Goal: Information Seeking & Learning: Check status

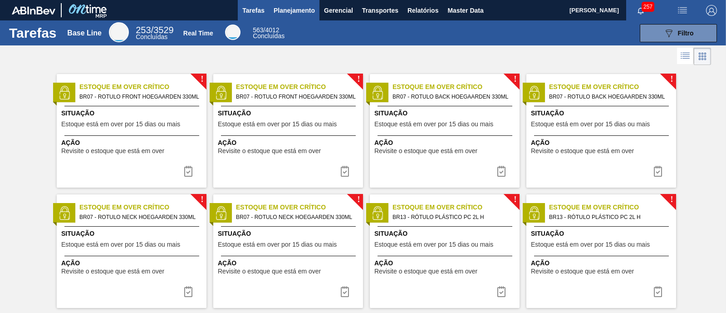
click at [291, 13] on span "Planejamento" at bounding box center [294, 10] width 41 height 11
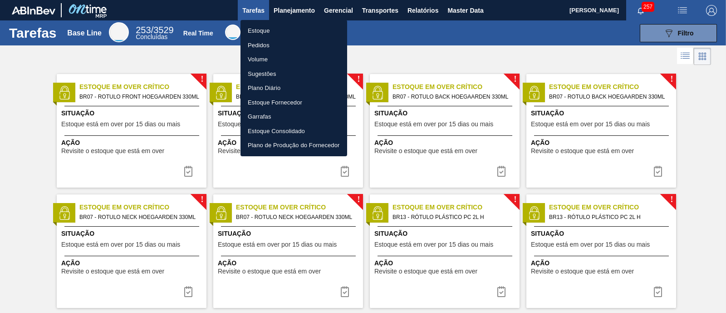
drag, startPoint x: 278, startPoint y: 31, endPoint x: 380, endPoint y: 36, distance: 101.8
click at [277, 31] on li "Estoque" at bounding box center [294, 31] width 107 height 15
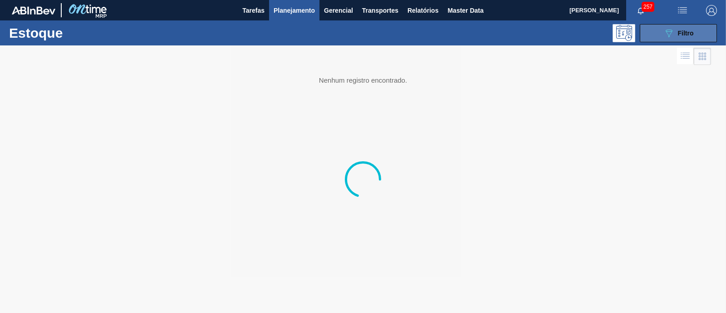
click at [651, 28] on button "089F7B8B-B2A5-4AFE-B5C0-19BA573D28AC Filtro" at bounding box center [678, 33] width 77 height 18
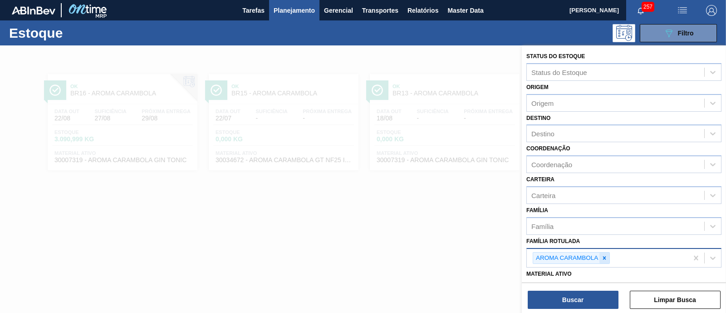
click at [607, 255] on icon at bounding box center [605, 258] width 6 height 6
click at [607, 255] on div "Família Rotulada" at bounding box center [616, 256] width 178 height 13
click at [606, 258] on icon at bounding box center [605, 258] width 6 height 6
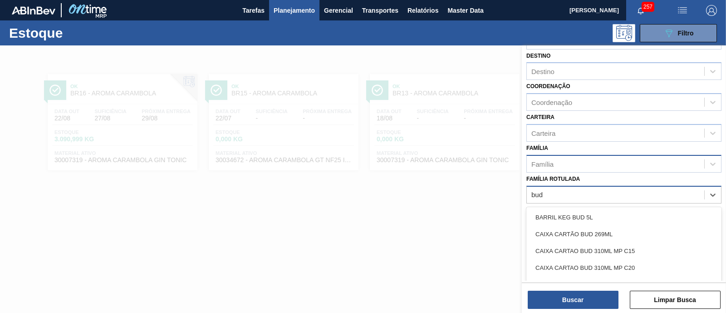
scroll to position [113, 0]
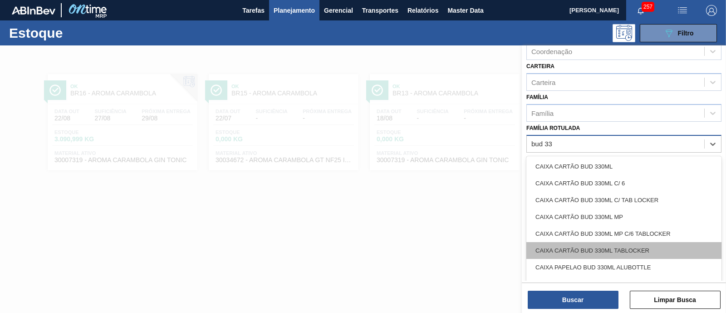
type Rotulada "bud 330"
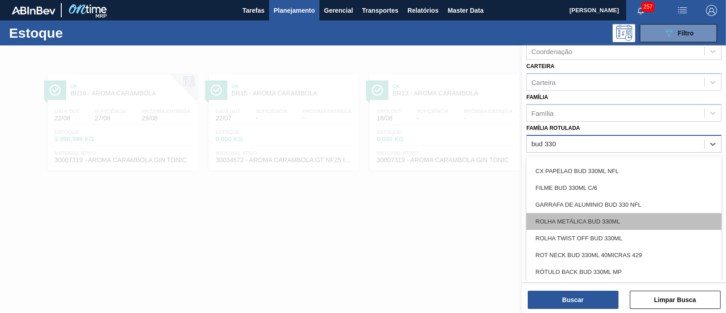
scroll to position [119, 0]
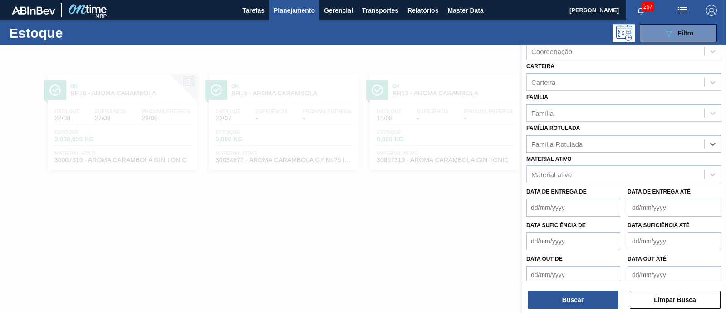
drag, startPoint x: 574, startPoint y: 140, endPoint x: 520, endPoint y: 143, distance: 54.1
click at [522, 143] on div "Status do Estoque Status do Estoque Origem Origem Destino Destino Coordenação C…" at bounding box center [624, 201] width 204 height 313
click at [550, 142] on div "Família Rotulada" at bounding box center [557, 144] width 51 height 8
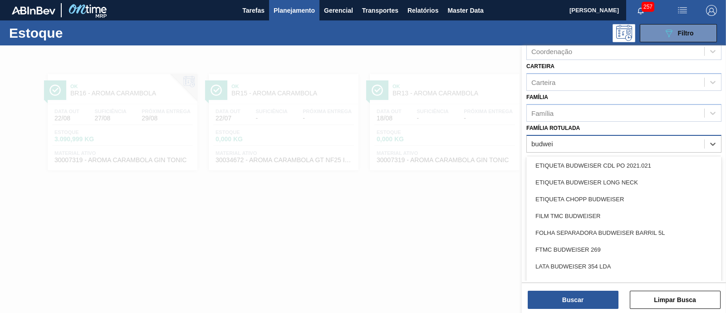
scroll to position [0, 0]
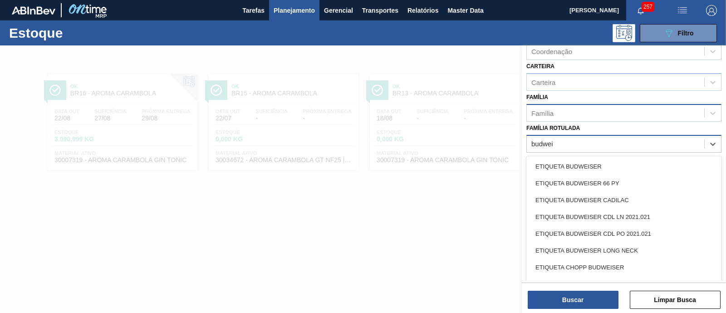
type Rotulada "budwei"
click at [562, 109] on div "Família" at bounding box center [616, 112] width 178 height 13
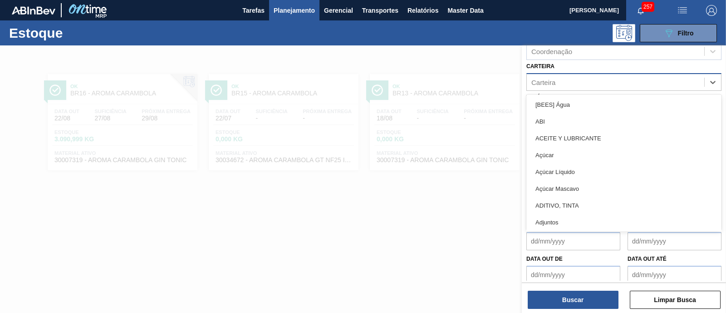
click at [564, 82] on div "Carteira" at bounding box center [616, 81] width 178 height 13
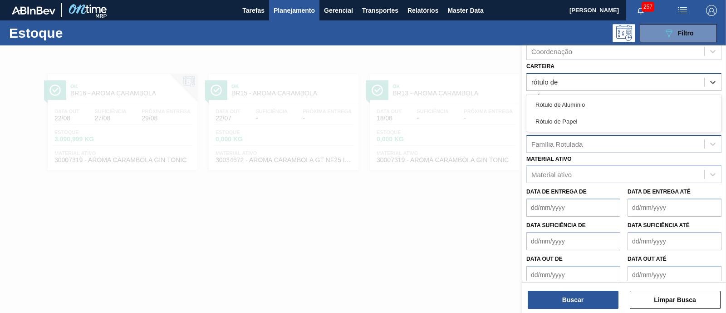
type input "rótulo de"
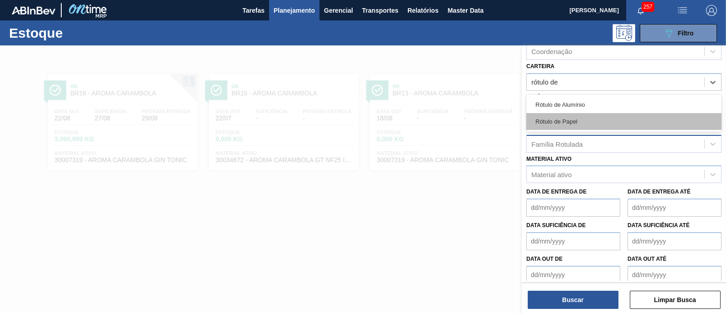
click at [583, 123] on div "Rótulo de Papel" at bounding box center [624, 121] width 195 height 17
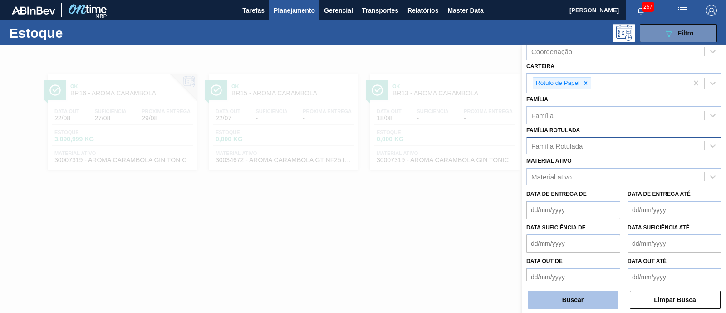
click at [570, 303] on button "Buscar" at bounding box center [573, 300] width 91 height 18
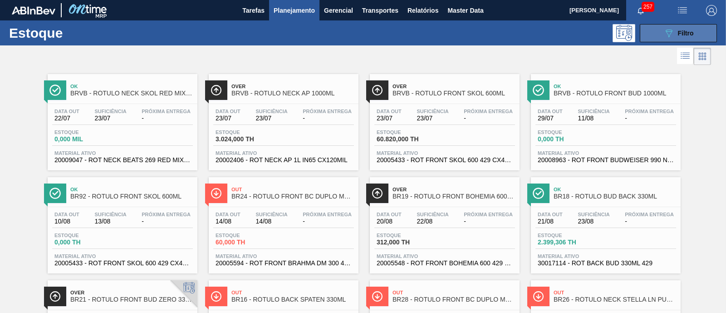
click at [702, 37] on button "089F7B8B-B2A5-4AFE-B5C0-19BA573D28AC Filtro" at bounding box center [678, 33] width 77 height 18
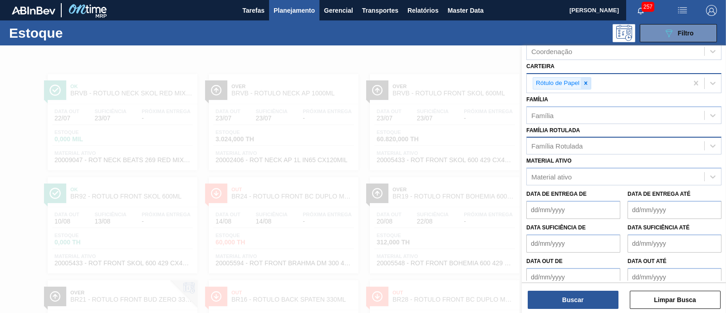
click at [588, 81] on icon at bounding box center [586, 83] width 6 height 6
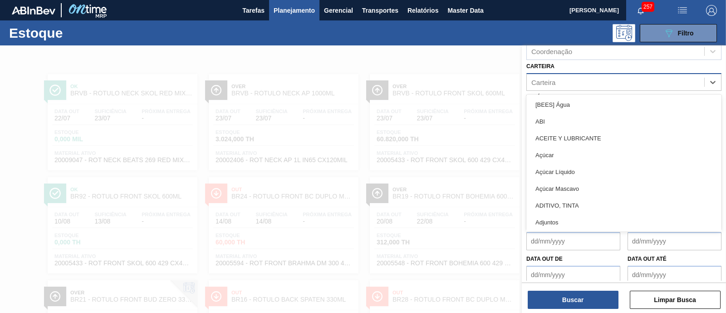
click at [588, 81] on div "Carteira" at bounding box center [616, 81] width 178 height 13
click at [574, 82] on div "Carteira" at bounding box center [616, 81] width 178 height 13
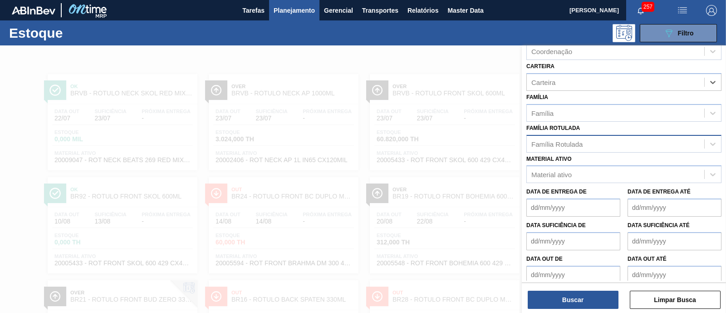
click at [565, 145] on div "Família Rotulada" at bounding box center [616, 143] width 178 height 13
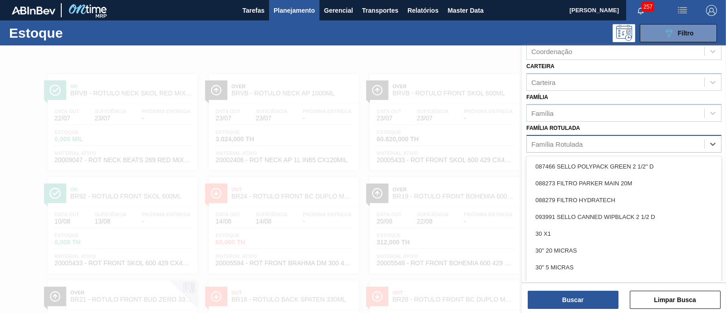
paste Rotulada "RÓTULO BUD FRONT 330ML"
type Rotulada "RÓTULO BUD FRONT 330ML"
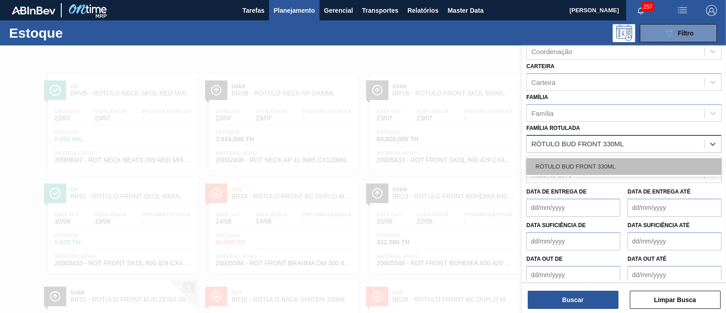
click at [577, 158] on div "RÓTULO BUD FRONT 330ML" at bounding box center [624, 166] width 195 height 17
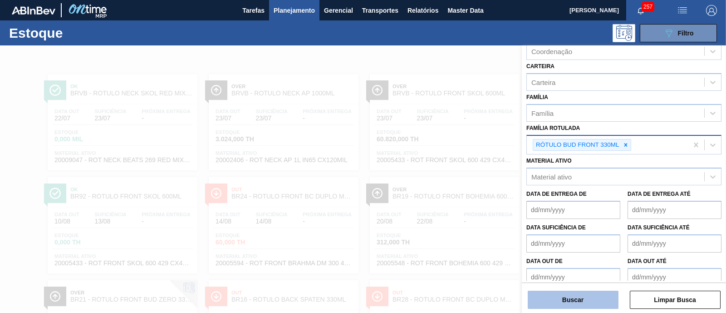
click at [590, 291] on button "Buscar" at bounding box center [573, 300] width 91 height 18
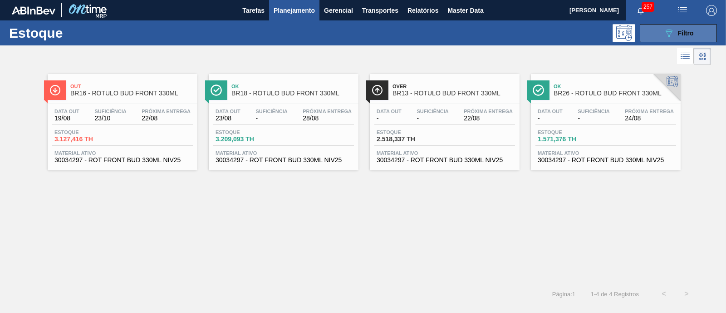
click at [662, 27] on button "089F7B8B-B2A5-4AFE-B5C0-19BA573D28AC Filtro" at bounding box center [678, 33] width 77 height 18
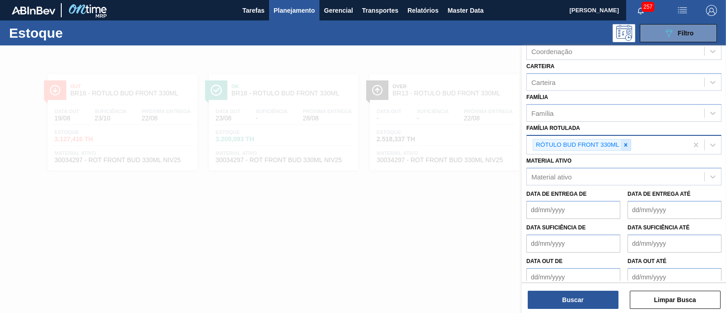
click at [623, 142] on icon at bounding box center [626, 145] width 6 height 6
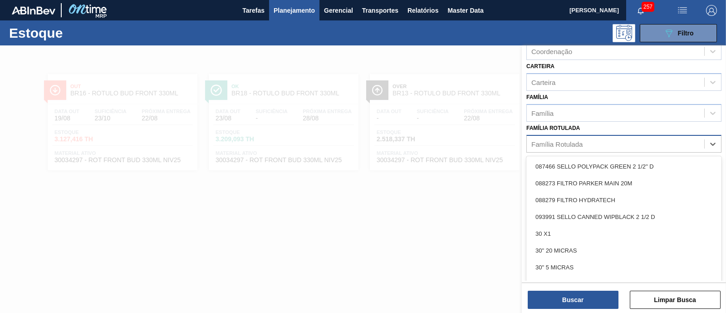
click at [622, 141] on div "Família Rotulada" at bounding box center [616, 143] width 178 height 13
paste Rotulada "CAIXA PAPELÃO CORONA 330ML"
type Rotulada "CAIXA PAPELÃO CORONA 330ML"
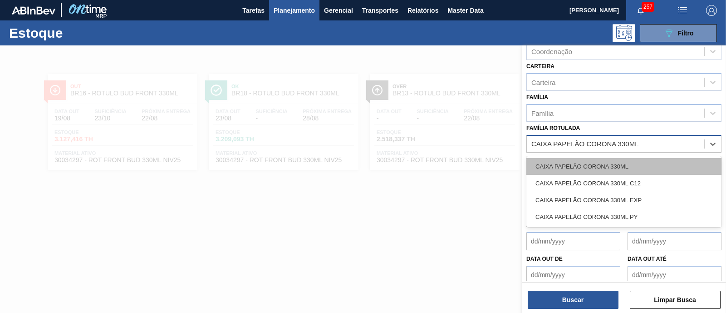
click at [627, 164] on div "CAIXA PAPELÃO CORONA 330ML" at bounding box center [624, 166] width 195 height 17
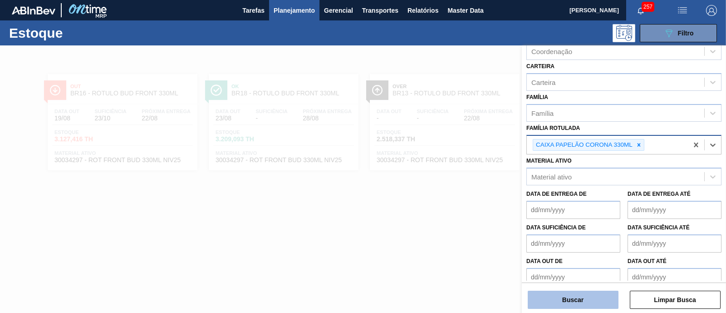
click at [590, 296] on button "Buscar" at bounding box center [573, 300] width 91 height 18
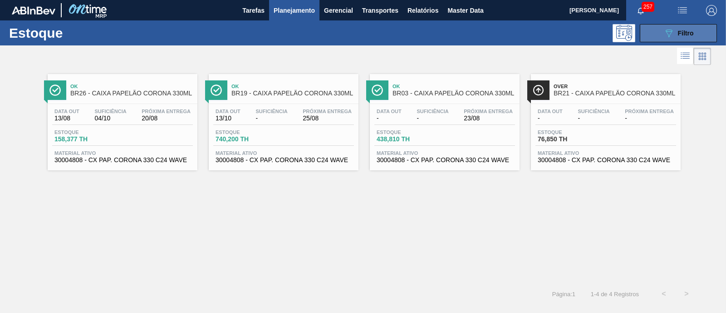
click at [696, 33] on button "089F7B8B-B2A5-4AFE-B5C0-19BA573D28AC Filtro" at bounding box center [678, 33] width 77 height 18
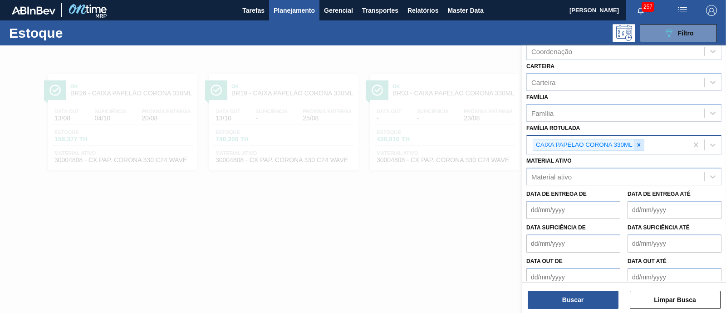
click at [635, 144] on div at bounding box center [639, 144] width 10 height 11
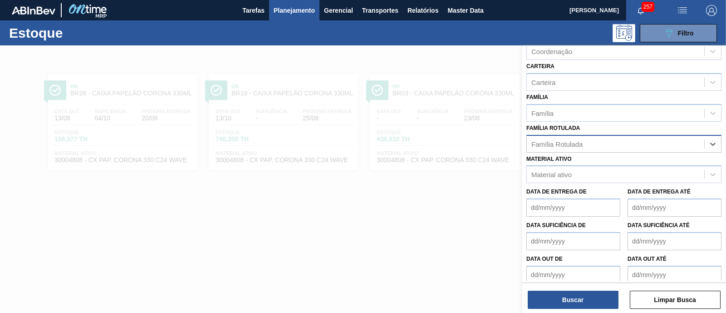
click at [635, 144] on div "Família Rotulada" at bounding box center [616, 143] width 178 height 13
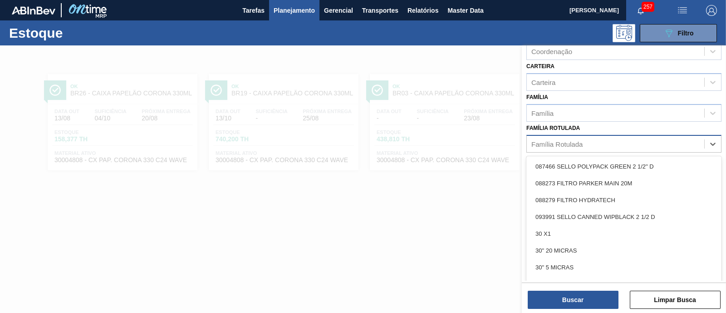
click at [635, 144] on div "Família Rotulada" at bounding box center [616, 143] width 178 height 13
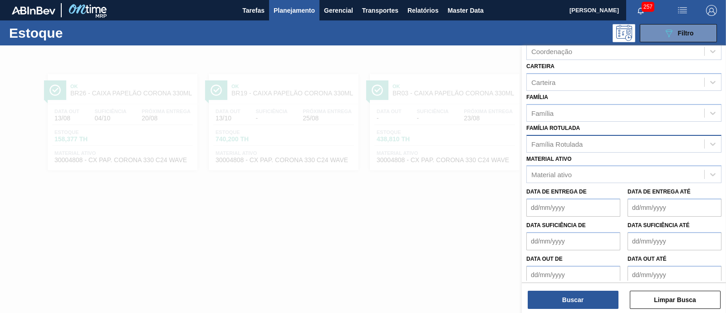
click at [390, 217] on div at bounding box center [363, 201] width 726 height 313
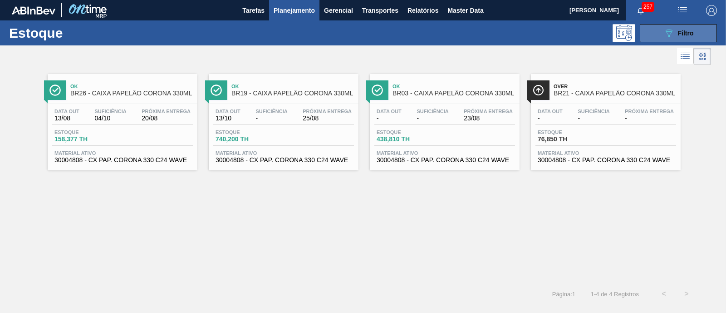
click at [683, 27] on button "089F7B8B-B2A5-4AFE-B5C0-19BA573D28AC Filtro" at bounding box center [678, 33] width 77 height 18
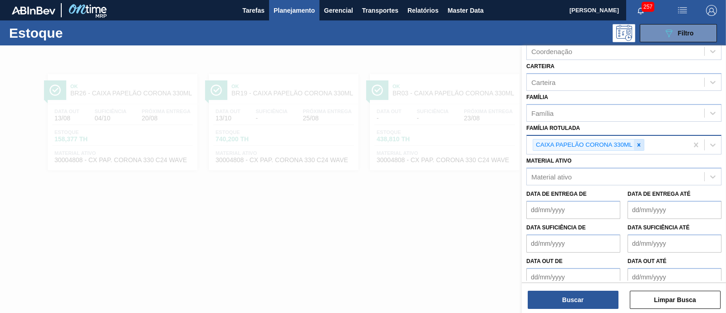
click at [636, 143] on icon at bounding box center [639, 145] width 6 height 6
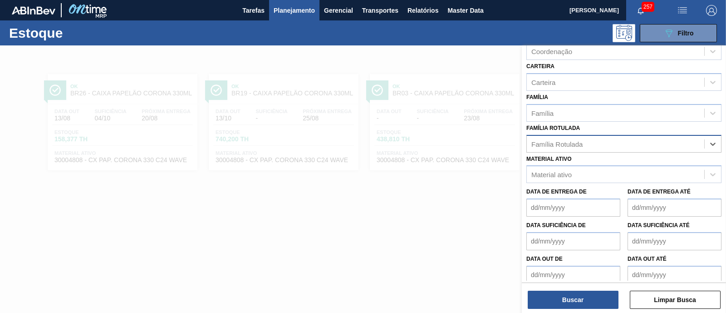
click at [636, 142] on div "Família Rotulada" at bounding box center [616, 143] width 178 height 13
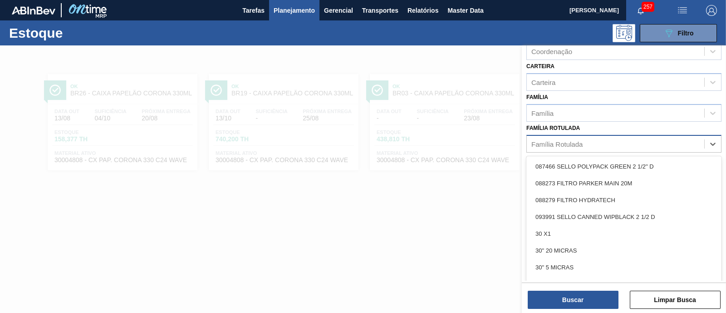
paste Rotulada "CAIXA CARTÃO CORONA 330ML"
type Rotulada "CAIXA CARTÃO CORONA 330ML"
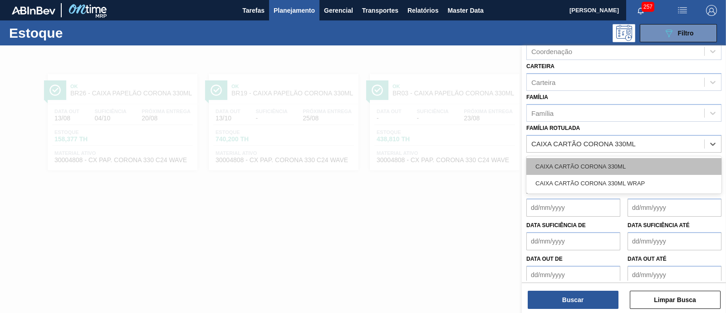
click at [622, 164] on div "CAIXA CARTÃO CORONA 330ML" at bounding box center [624, 166] width 195 height 17
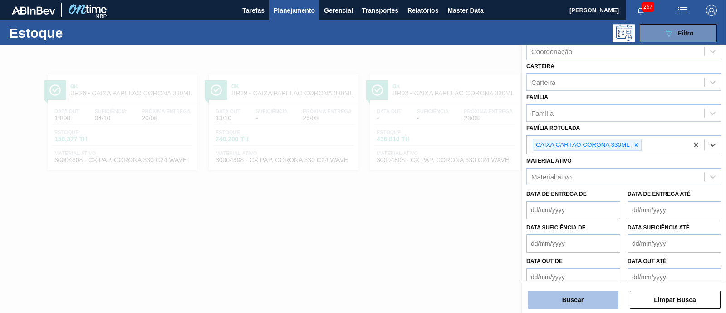
click at [563, 298] on button "Buscar" at bounding box center [573, 300] width 91 height 18
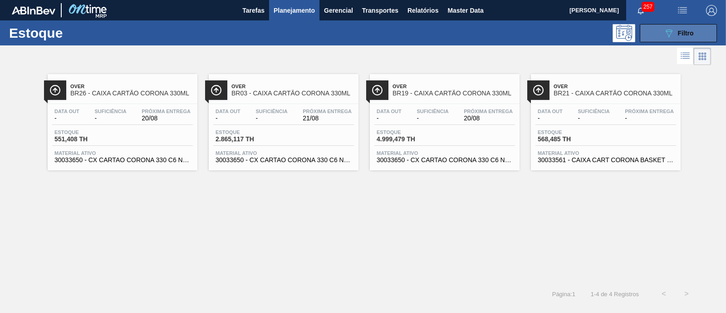
click at [688, 35] on span "Filtro" at bounding box center [686, 33] width 16 height 7
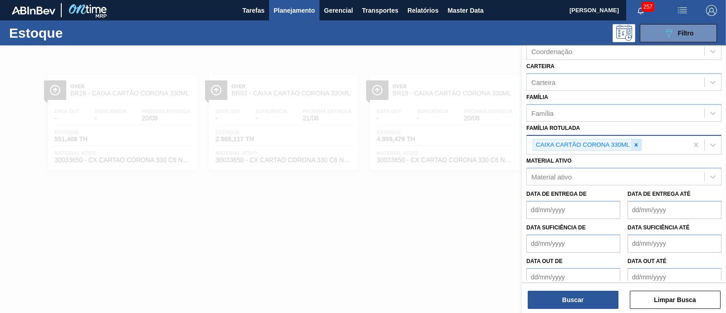
click at [638, 144] on icon at bounding box center [636, 145] width 6 height 6
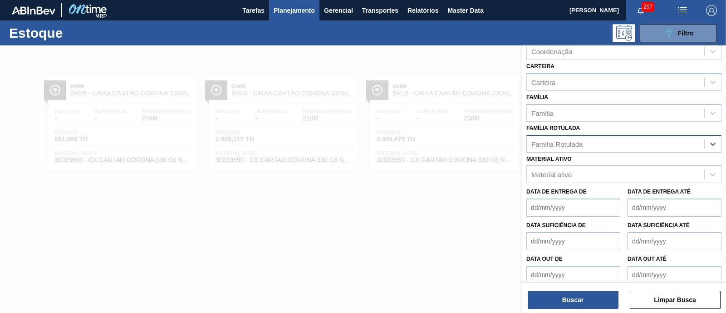
click at [615, 143] on div "Família Rotulada" at bounding box center [616, 143] width 178 height 13
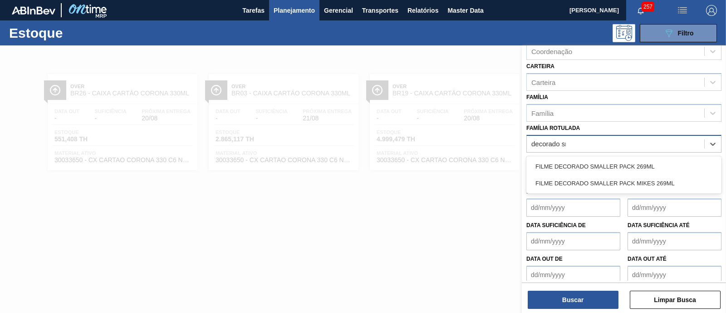
type Rotulada "decorado sma"
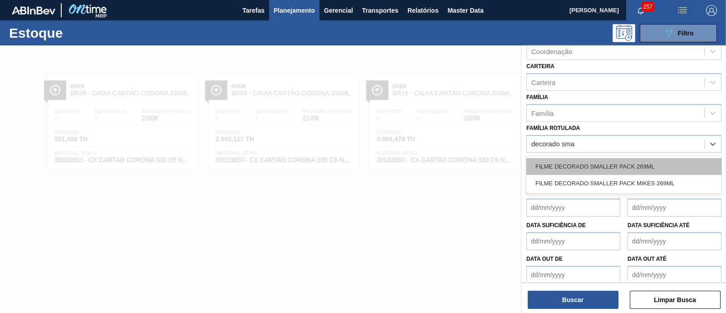
click at [628, 161] on div "FILME DECORADO SMALLER PACK 269ML" at bounding box center [624, 166] width 195 height 17
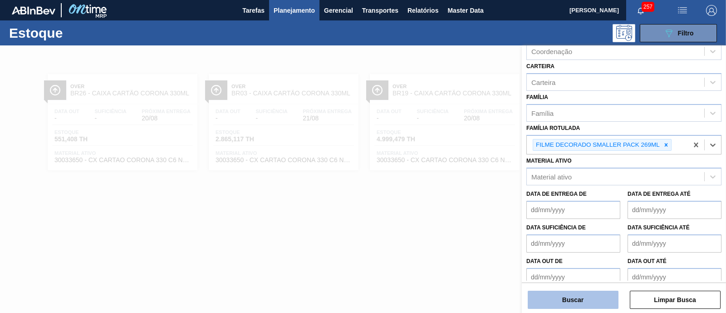
click at [583, 295] on button "Buscar" at bounding box center [573, 300] width 91 height 18
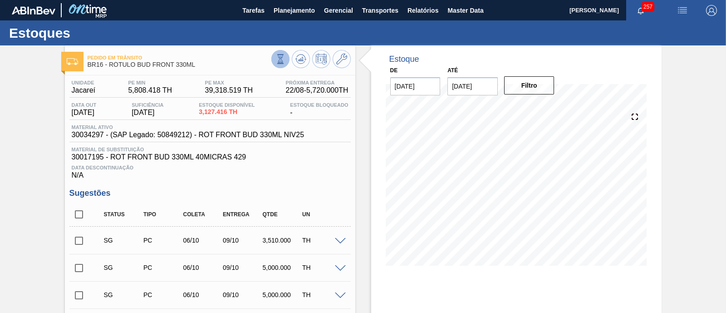
click at [276, 58] on icon at bounding box center [281, 59] width 10 height 10
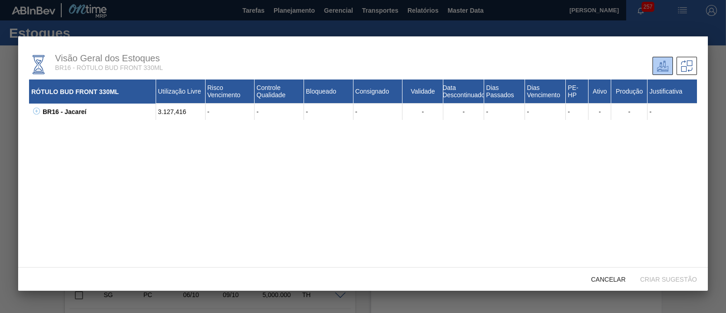
click at [39, 111] on div "BR16 - Jacareí 3.127,416 - - - - - - - - - - - - 30017195 - ROT FRONT BUD 330ML…" at bounding box center [363, 112] width 668 height 16
click at [39, 110] on icon at bounding box center [36, 111] width 7 height 7
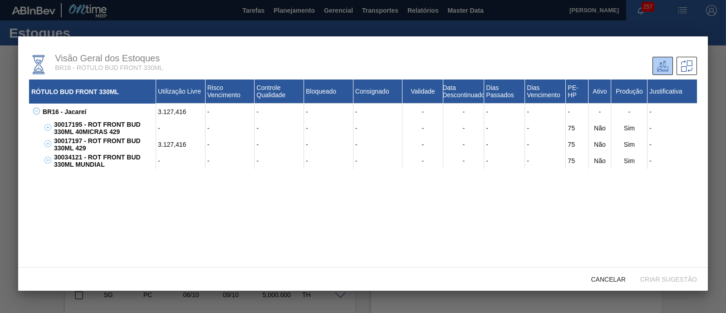
click at [116, 180] on div "RÓTULO BUD FRONT 330ML Utilização Livre Risco Vencimento Controle Qualidade Blo…" at bounding box center [363, 189] width 668 height 220
click at [627, 274] on div "Cancelar" at bounding box center [608, 279] width 49 height 17
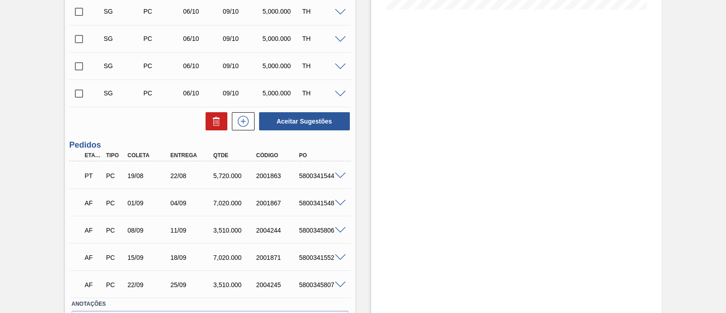
scroll to position [284, 0]
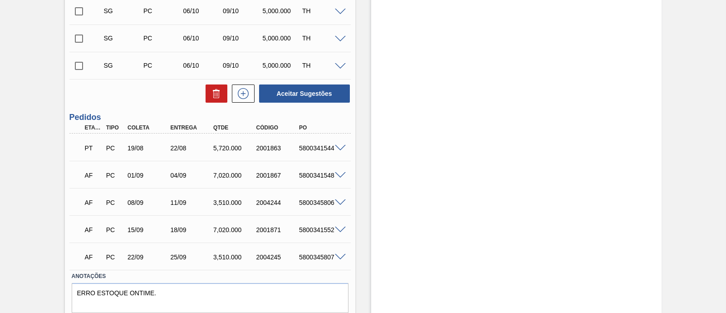
click at [339, 151] on span at bounding box center [340, 148] width 11 height 7
type input "8,148"
type input "5.720"
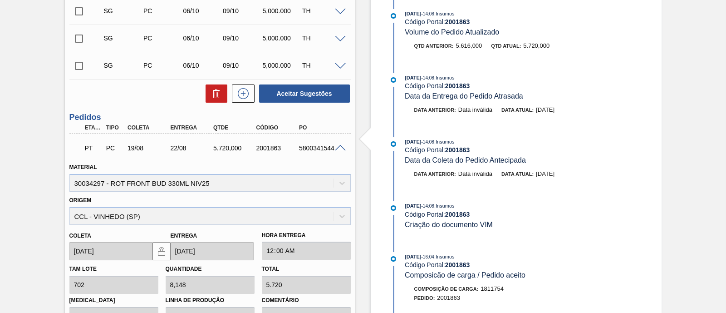
click at [339, 151] on span at bounding box center [340, 148] width 11 height 7
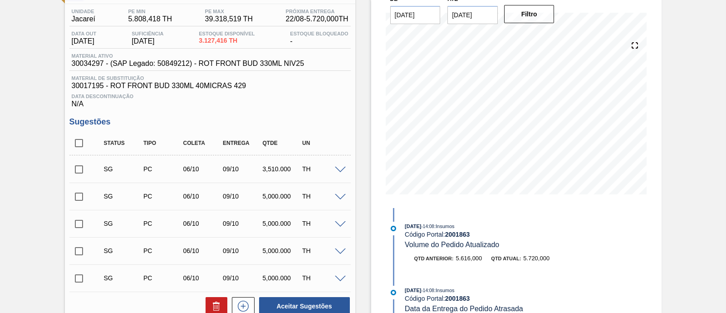
scroll to position [0, 0]
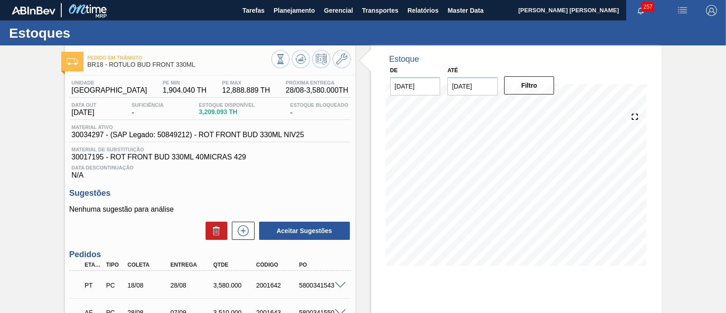
scroll to position [143, 0]
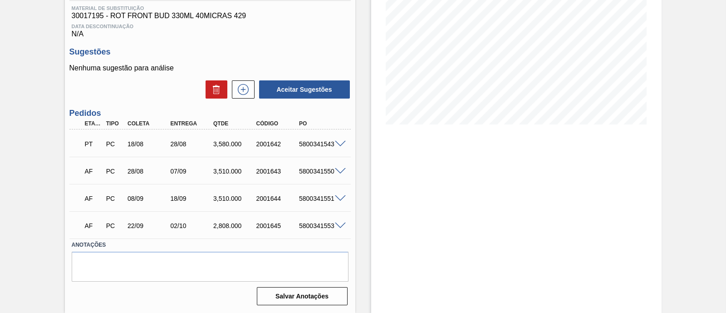
click at [341, 144] on span at bounding box center [340, 144] width 11 height 7
type input "5,1"
type input "3.580"
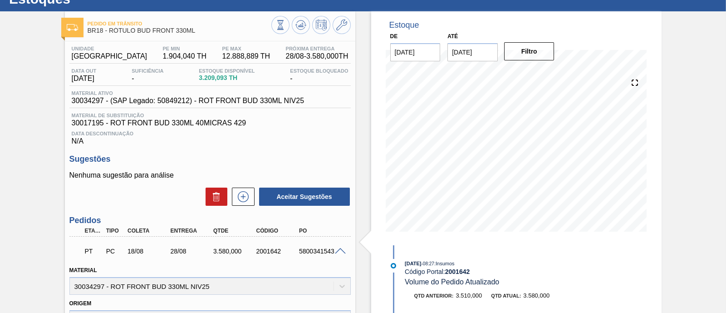
scroll to position [30, 0]
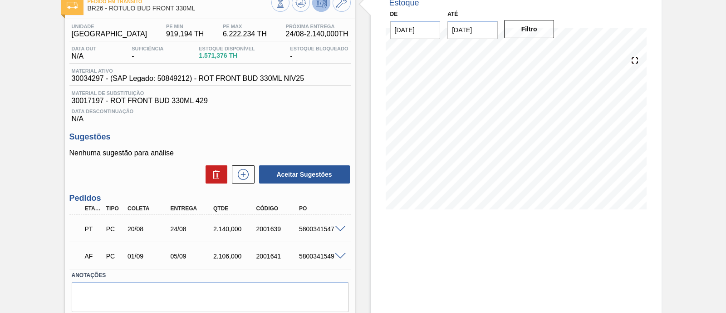
scroll to position [88, 0]
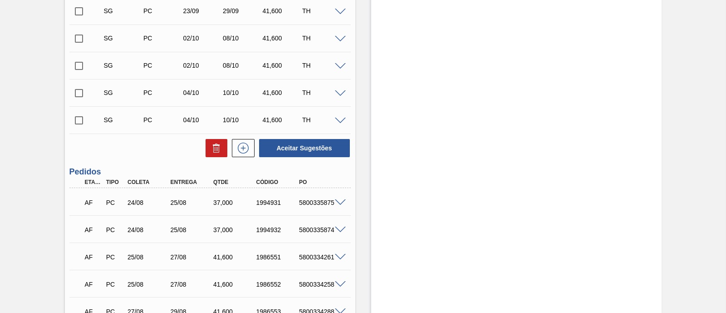
scroll to position [341, 0]
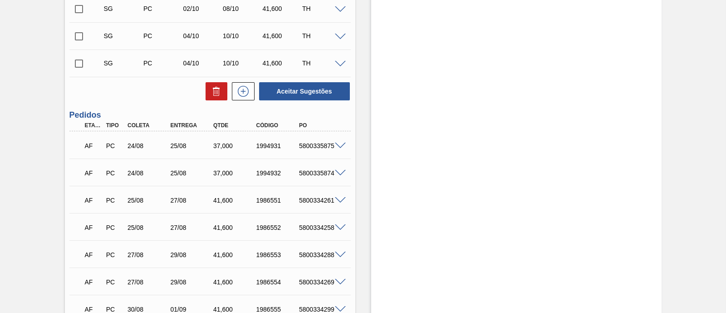
click at [335, 173] on span at bounding box center [340, 173] width 11 height 7
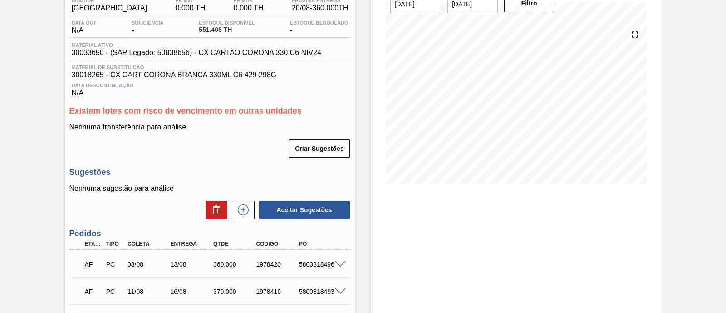
scroll to position [5, 0]
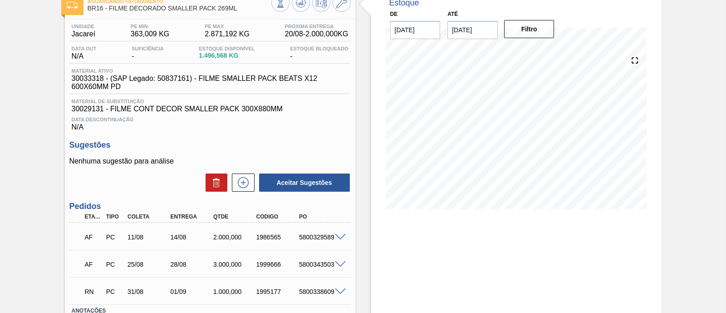
scroll to position [113, 0]
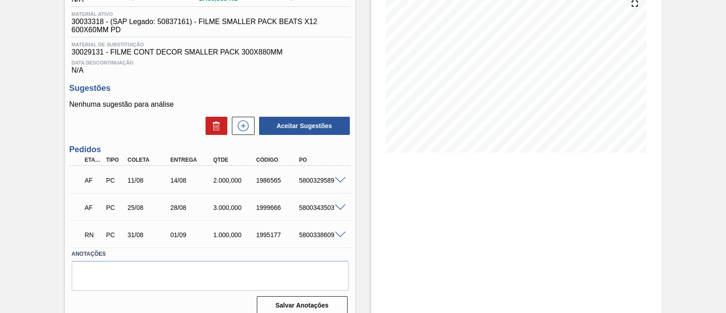
click at [342, 180] on span at bounding box center [340, 180] width 11 height 7
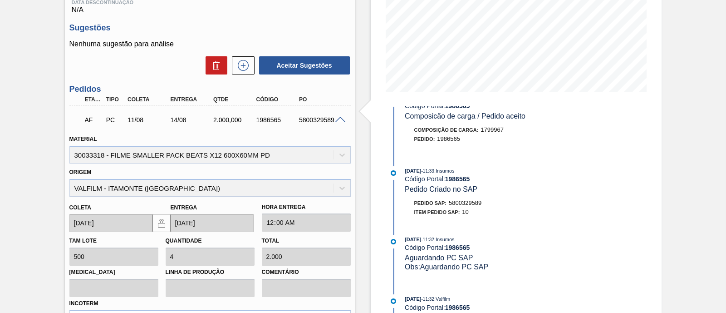
scroll to position [117, 0]
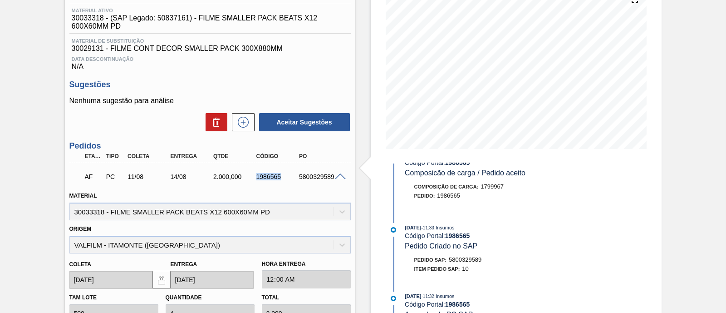
drag, startPoint x: 249, startPoint y: 178, endPoint x: 284, endPoint y: 178, distance: 34.5
click at [284, 178] on div "AF PC 11/08 14/08 2.000,000 1986565 5800329589" at bounding box center [207, 176] width 257 height 18
copy div "1986565"
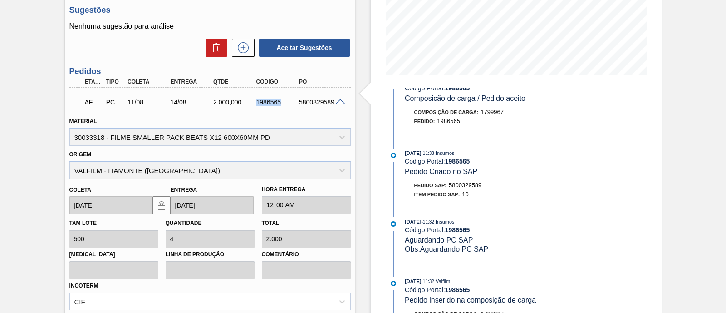
scroll to position [60, 0]
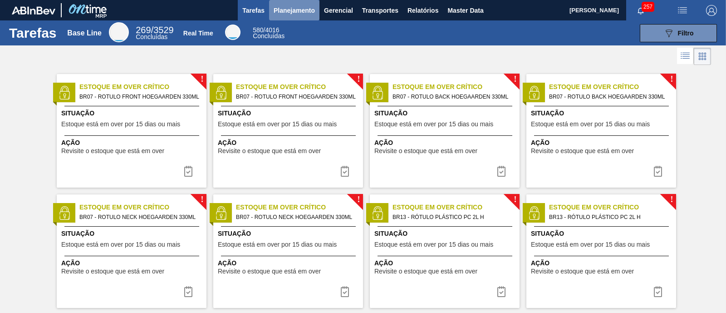
click at [311, 8] on span "Planejamento" at bounding box center [294, 10] width 41 height 11
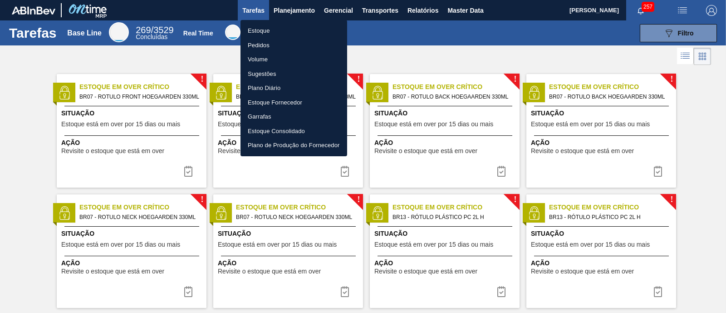
click at [281, 28] on li "Estoque" at bounding box center [294, 31] width 107 height 15
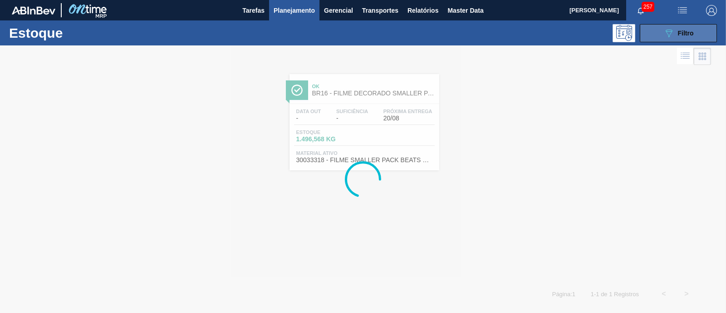
click at [656, 28] on button "089F7B8B-B2A5-4AFE-B5C0-19BA573D28AC Filtro" at bounding box center [678, 33] width 77 height 18
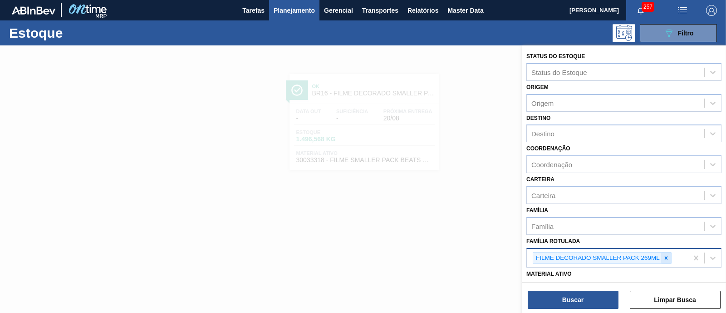
click at [665, 257] on icon at bounding box center [666, 257] width 3 height 3
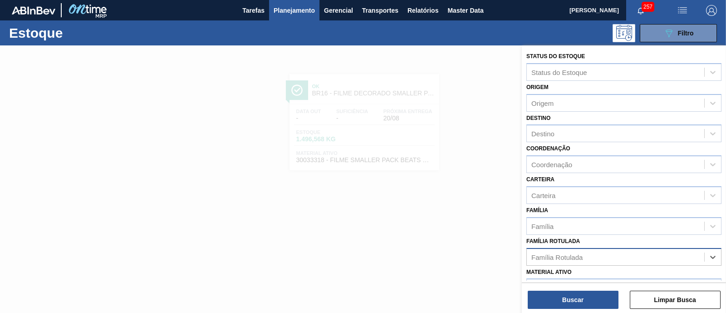
click at [652, 257] on div "Família Rotulada" at bounding box center [616, 256] width 178 height 13
paste Rotulada "BEATS RED MIX"
type Rotulada "BEATS RED MIX"
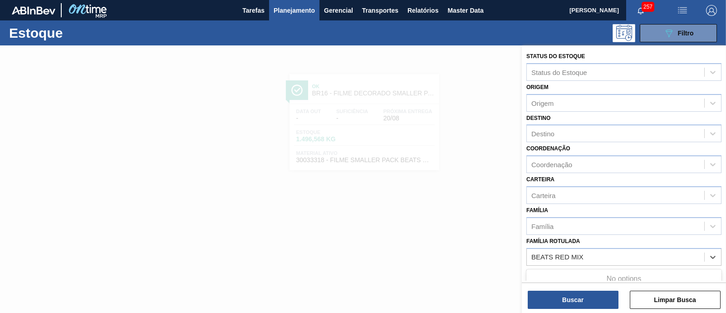
scroll to position [56, 0]
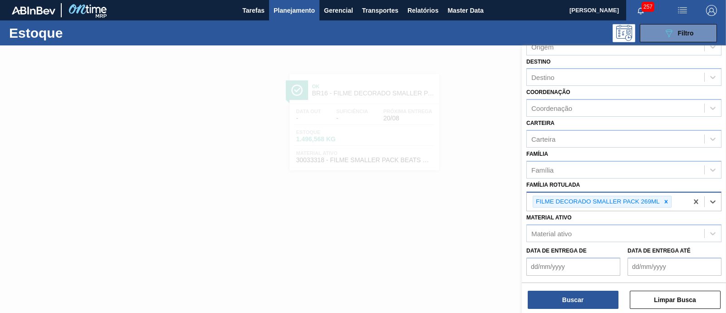
click at [661, 199] on div "FILME DECORADO SMALLER PACK 269ML" at bounding box center [597, 201] width 128 height 11
click at [662, 202] on div at bounding box center [666, 201] width 10 height 11
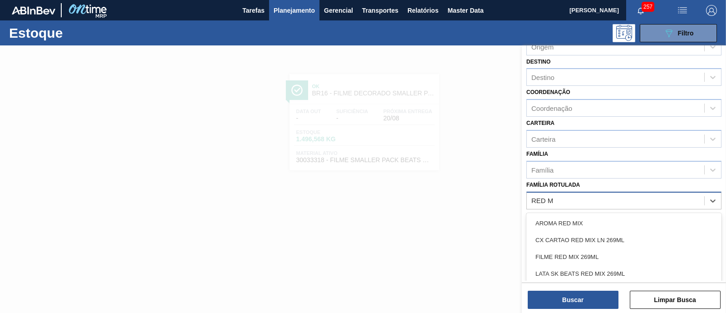
type Rotulada "RED MI"
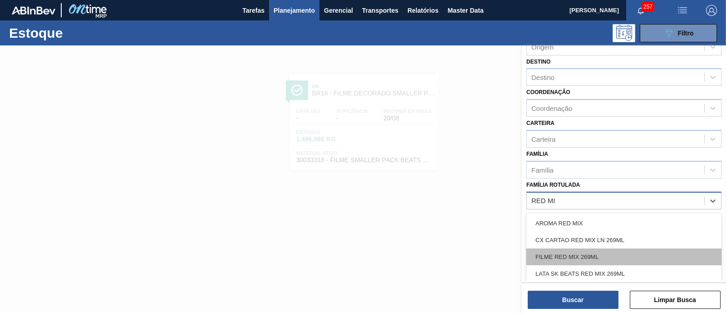
click at [636, 252] on div "FILME RED MIX 269ML" at bounding box center [624, 256] width 195 height 17
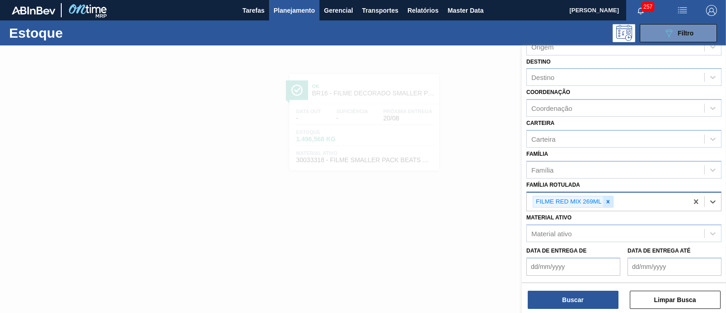
click at [609, 201] on icon at bounding box center [608, 201] width 3 height 3
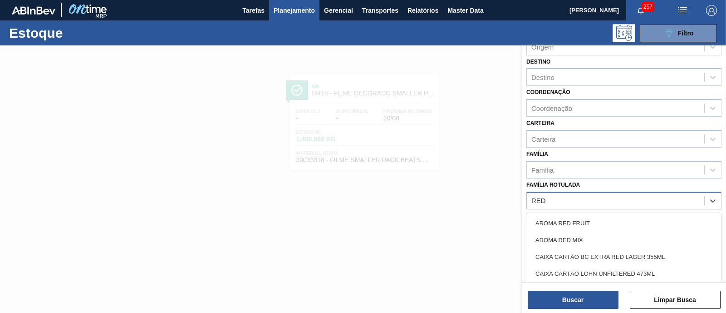
type Rotulada "RED M"
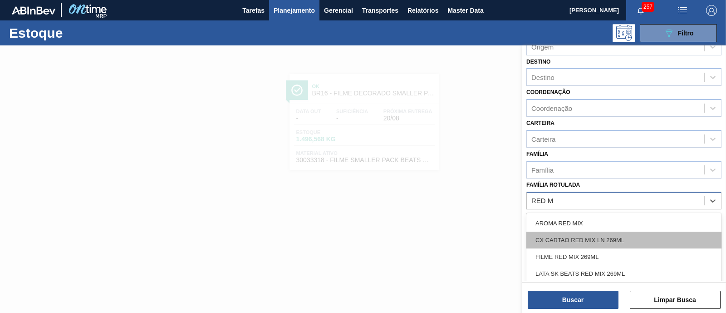
click at [632, 238] on div "CX CARTAO RED MIX LN 269ML" at bounding box center [624, 240] width 195 height 17
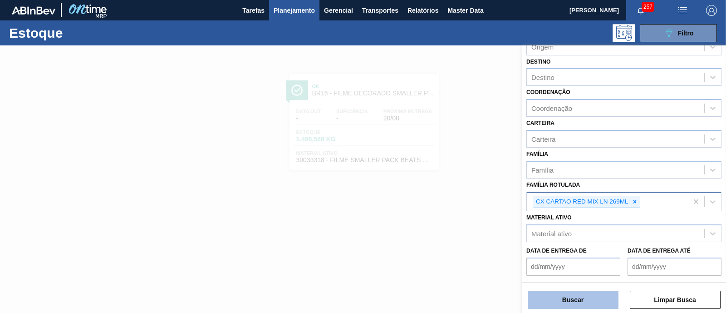
click at [586, 305] on button "Buscar" at bounding box center [573, 300] width 91 height 18
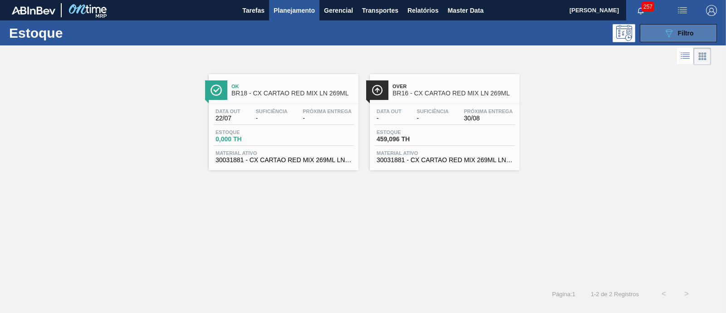
click at [677, 33] on div "089F7B8B-B2A5-4AFE-B5C0-19BA573D28AC Filtro" at bounding box center [679, 33] width 30 height 11
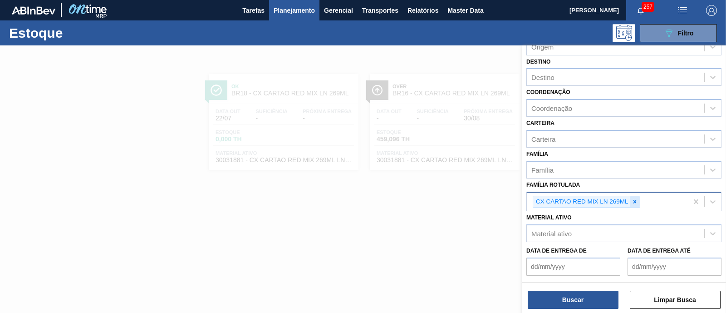
click at [633, 203] on div at bounding box center [635, 201] width 10 height 11
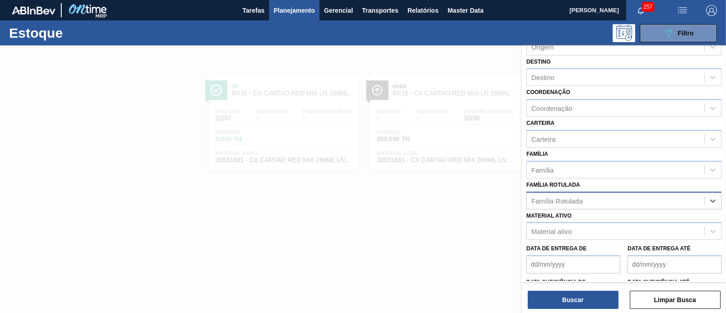
click at [633, 202] on div "Família Rotulada" at bounding box center [616, 200] width 178 height 13
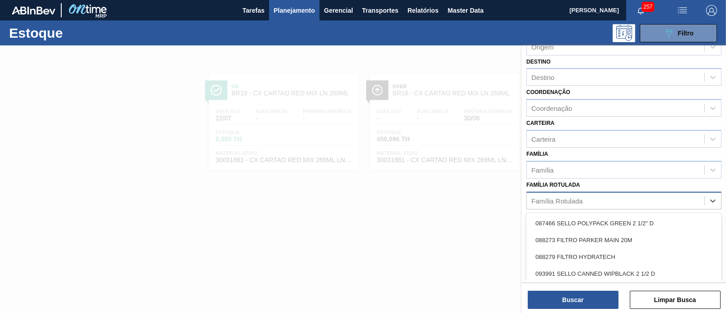
paste Rotulada "CX CARTAO CORONA 330 C6 NIV24"
type Rotulada "CX CARTAO CORONA 330 C6 NIV24"
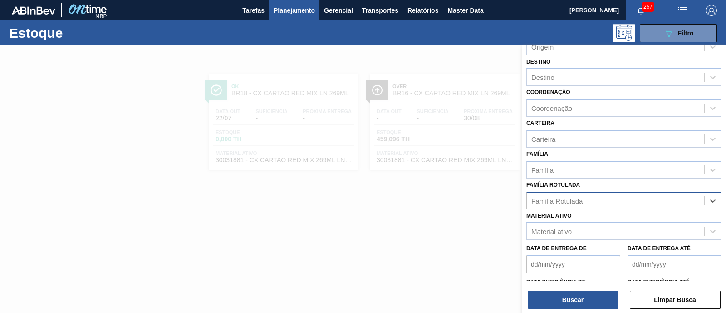
drag, startPoint x: 656, startPoint y: 197, endPoint x: 647, endPoint y: 203, distance: 10.7
click at [656, 196] on div "Família Rotulada" at bounding box center [616, 200] width 178 height 13
click at [616, 228] on div "Material ativo" at bounding box center [616, 231] width 178 height 13
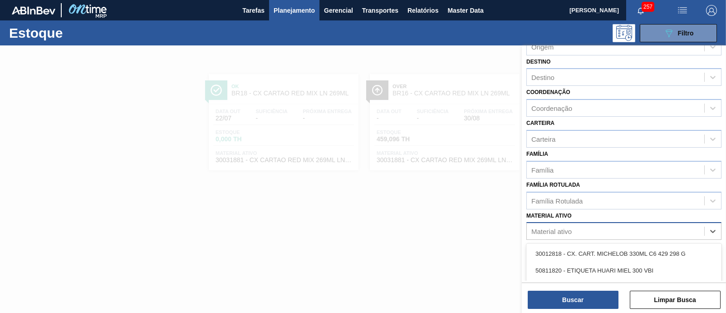
paste ativo "CX CARTAO CORONA 330 C6 NIV24"
type ativo "CX CARTAO CORONA 330 C6 NIV24"
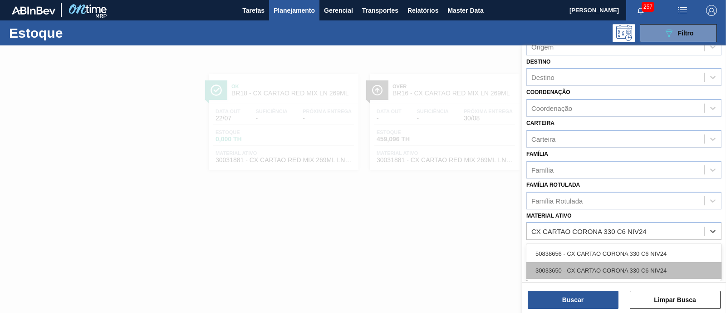
click at [600, 262] on div "30033650 - CX CARTAO CORONA 330 C6 NIV24" at bounding box center [624, 270] width 195 height 17
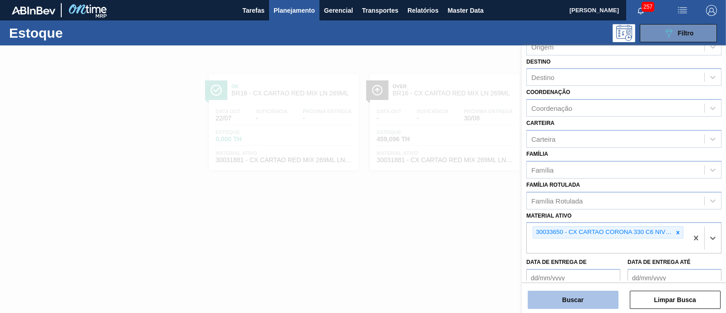
click at [580, 299] on button "Buscar" at bounding box center [573, 300] width 91 height 18
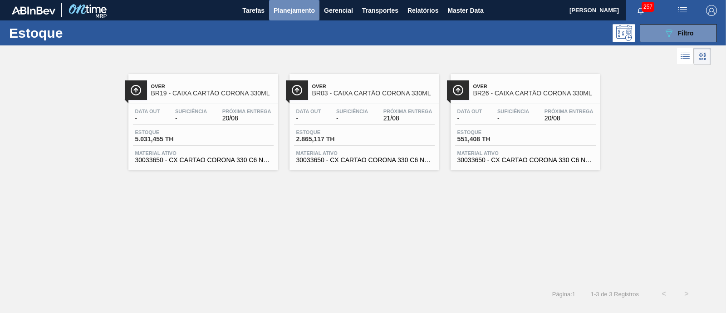
click at [282, 10] on span "Planejamento" at bounding box center [294, 10] width 41 height 11
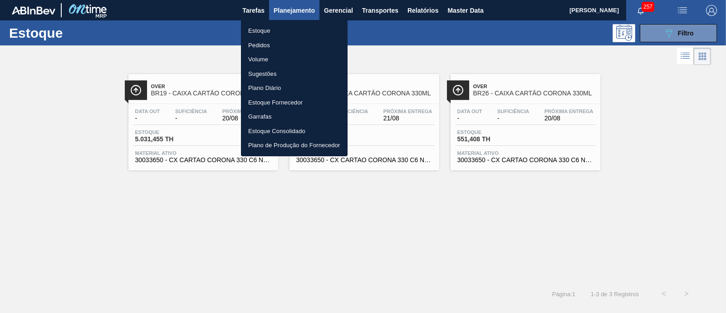
click at [264, 47] on li "Pedidos" at bounding box center [294, 45] width 107 height 15
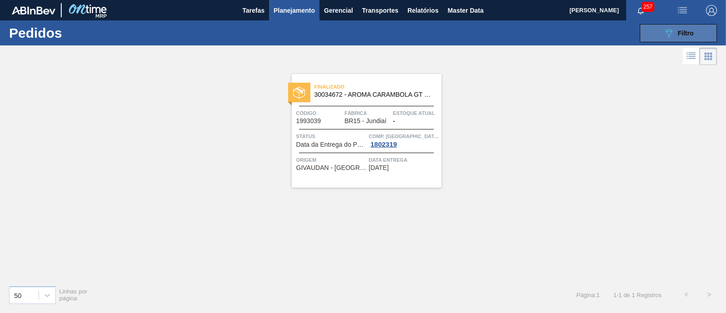
click at [655, 35] on button "089F7B8B-B2A5-4AFE-B5C0-19BA573D28AC Filtro" at bounding box center [678, 33] width 77 height 18
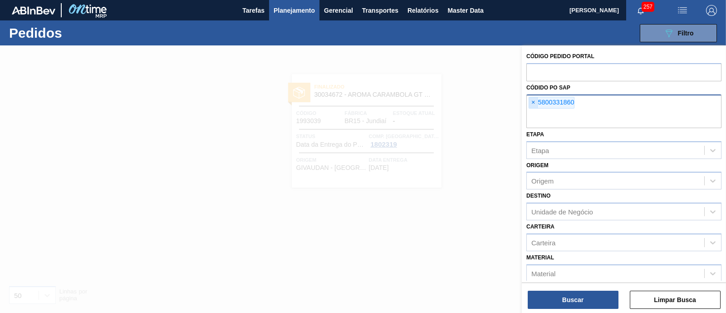
click at [531, 105] on span "×" at bounding box center [533, 102] width 9 height 11
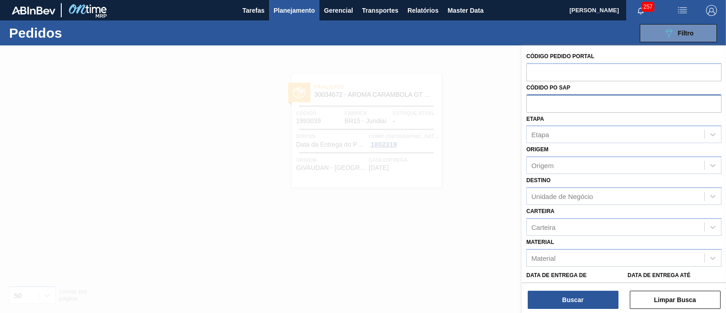
click at [534, 105] on input "text" at bounding box center [624, 102] width 195 height 17
paste input "5800338619)"
type input "5800338619"
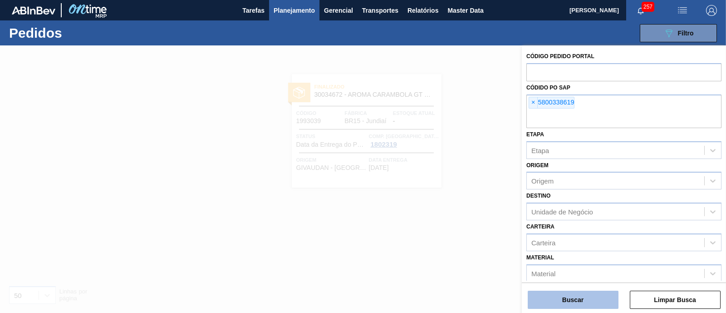
click at [598, 303] on button "Buscar" at bounding box center [573, 300] width 91 height 18
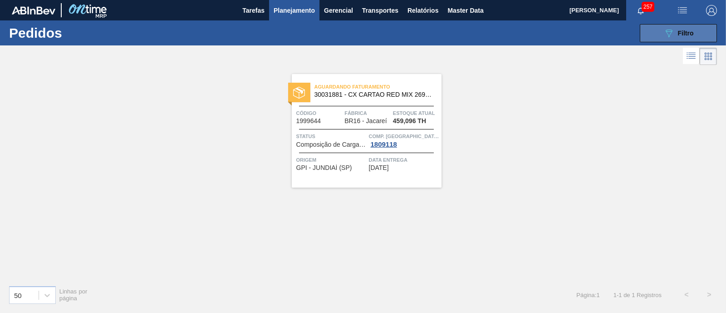
click at [687, 35] on span "Filtro" at bounding box center [686, 33] width 16 height 7
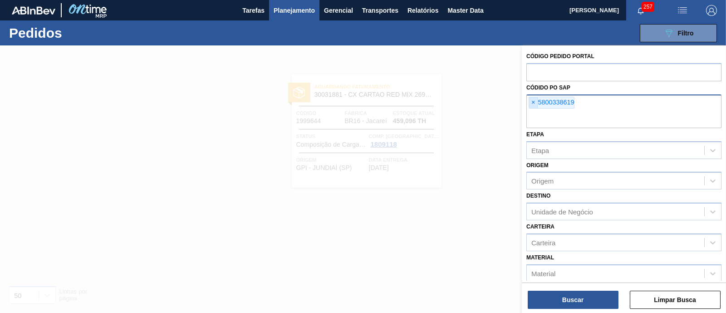
click at [533, 100] on span "×" at bounding box center [533, 102] width 9 height 11
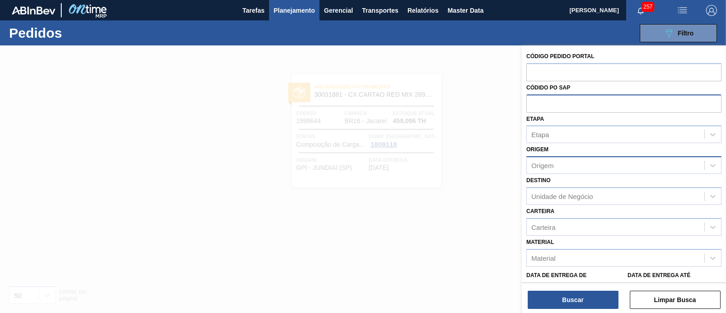
click at [557, 169] on div "Origem" at bounding box center [616, 165] width 178 height 13
type input "latas m"
click at [312, 12] on span "Planejamento" at bounding box center [294, 10] width 41 height 11
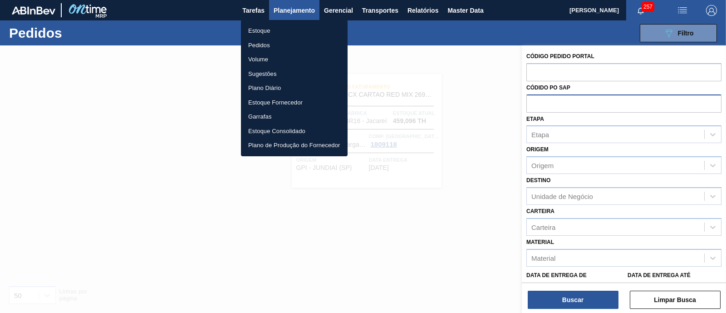
click at [277, 31] on li "Estoque" at bounding box center [294, 31] width 107 height 15
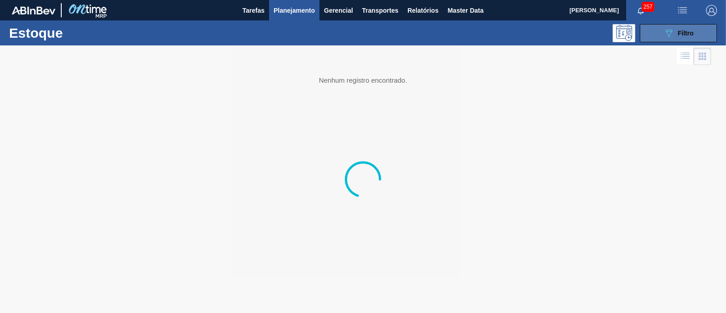
click at [661, 33] on button "089F7B8B-B2A5-4AFE-B5C0-19BA573D28AC Filtro" at bounding box center [678, 33] width 77 height 18
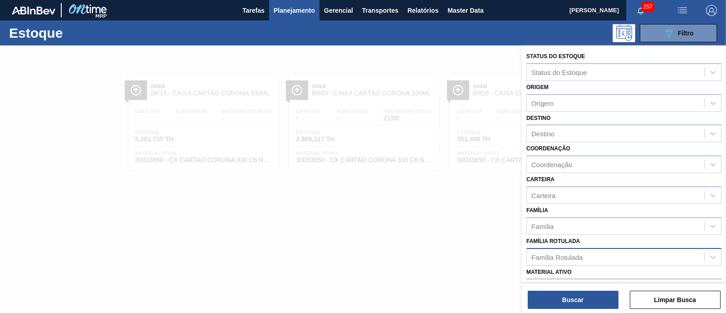
click at [577, 253] on div "Família Rotulada" at bounding box center [557, 257] width 51 height 8
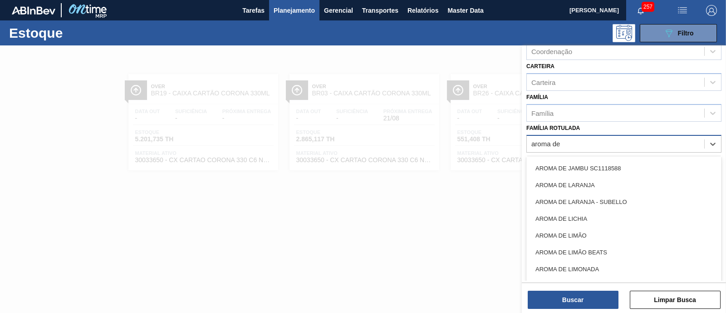
scroll to position [170, 0]
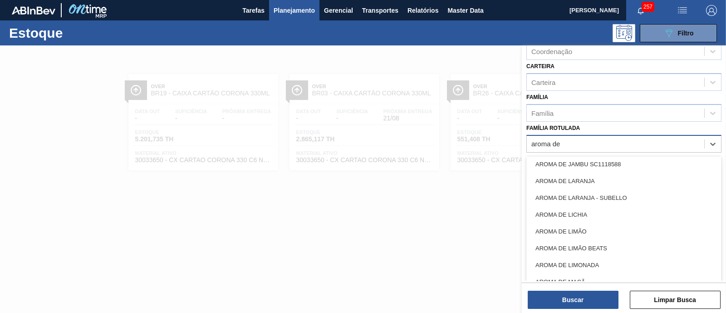
type Rotulada "aroma de s"
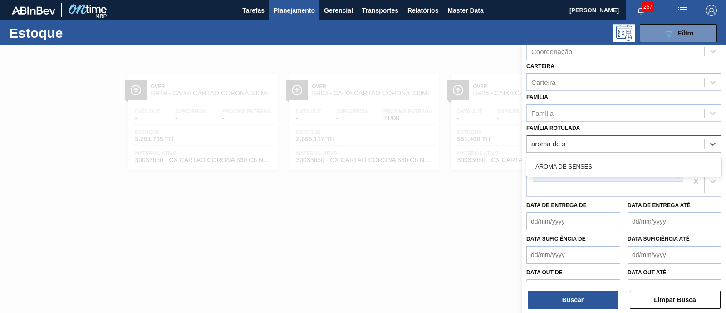
scroll to position [0, 0]
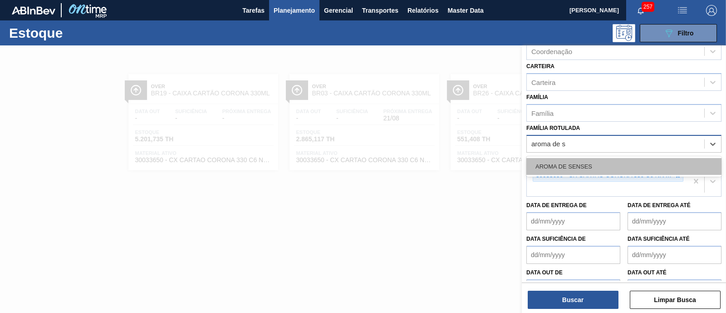
click at [620, 162] on div "AROMA DE SENSES" at bounding box center [624, 166] width 195 height 17
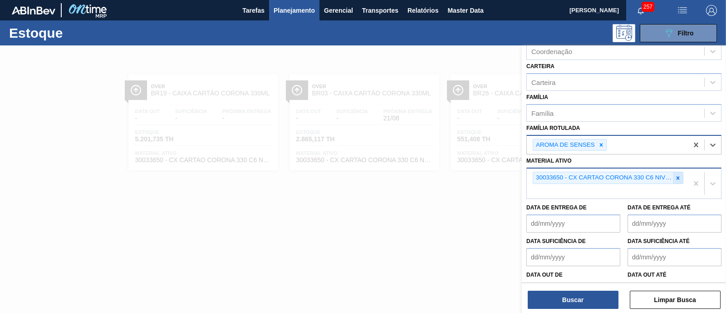
click at [676, 175] on icon at bounding box center [678, 178] width 6 height 6
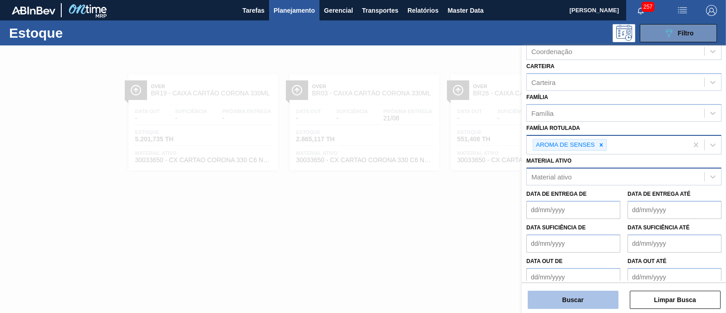
click at [595, 296] on button "Buscar" at bounding box center [573, 300] width 91 height 18
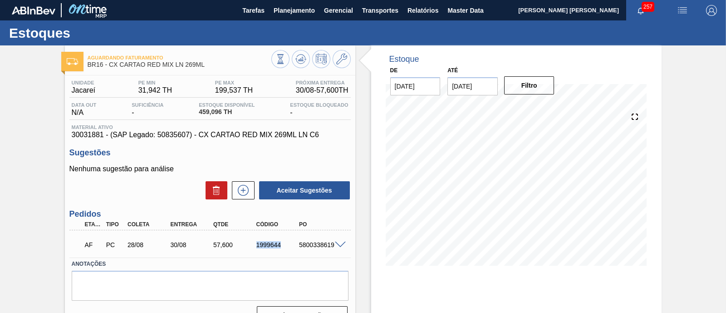
drag, startPoint x: 248, startPoint y: 245, endPoint x: 286, endPoint y: 246, distance: 37.7
click at [286, 246] on div "AF PC 28/08 30/08 57,600 1999644 5800338619" at bounding box center [207, 244] width 257 height 18
copy div "1999644"
drag, startPoint x: 299, startPoint y: 244, endPoint x: 333, endPoint y: 245, distance: 34.1
click at [333, 245] on div "AF PC 28/08 30/08 57,600 1999644 5800338619" at bounding box center [209, 243] width 281 height 23
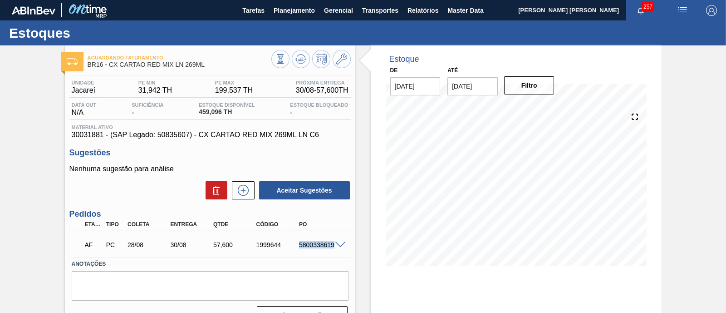
copy div "5800338619"
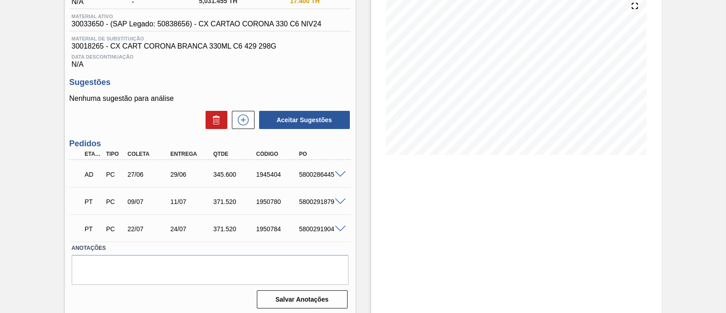
scroll to position [113, 0]
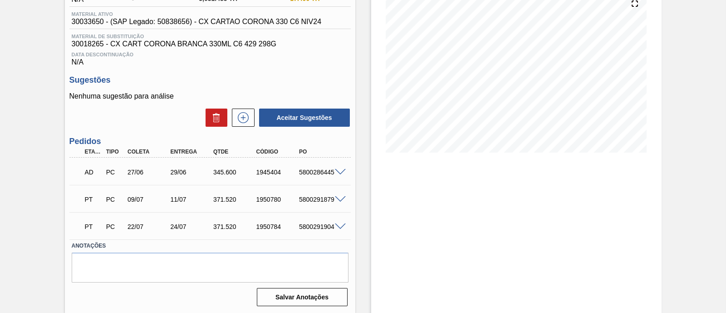
click at [342, 173] on span at bounding box center [340, 172] width 11 height 7
type input "12,86"
type input "26,874"
type input "345,6"
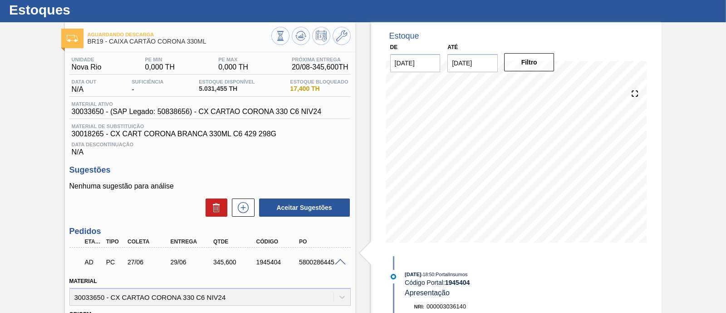
scroll to position [0, 0]
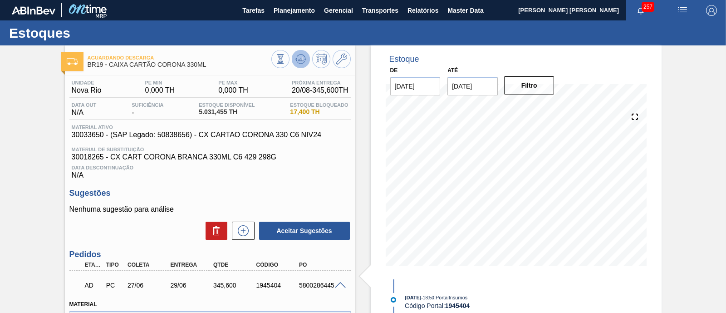
click at [301, 67] on button at bounding box center [301, 59] width 18 height 18
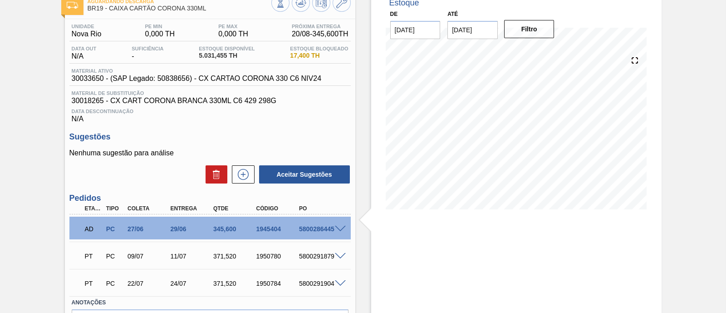
scroll to position [113, 0]
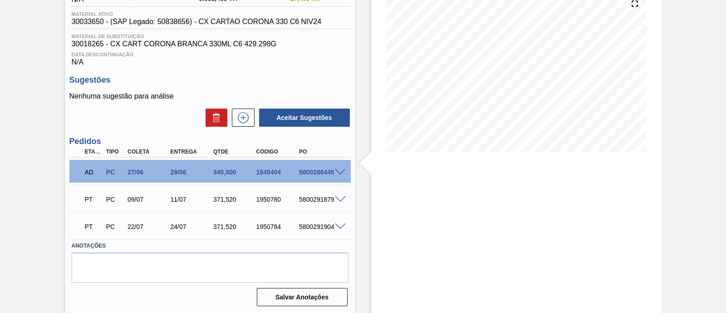
click at [339, 173] on span at bounding box center [340, 172] width 11 height 7
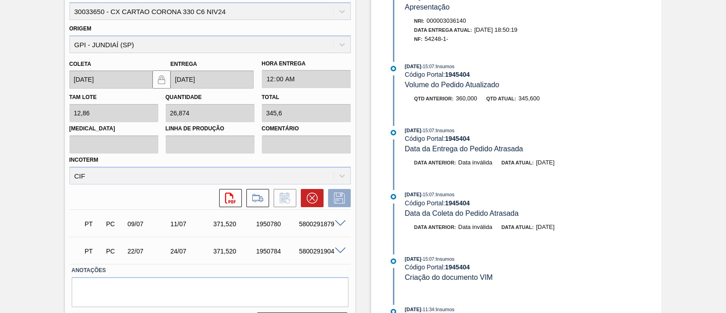
scroll to position [335, 0]
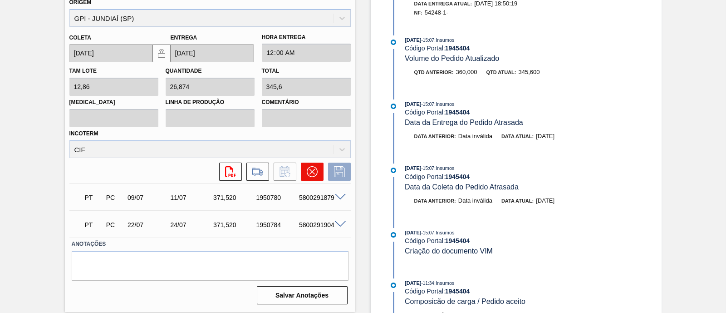
click at [311, 180] on button at bounding box center [312, 172] width 23 height 18
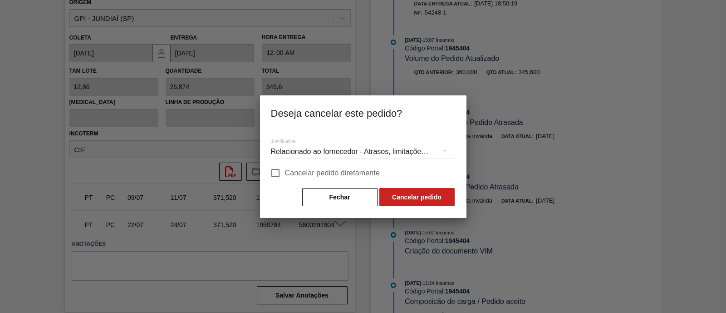
click at [299, 175] on span "Cancelar pedido diretamente" at bounding box center [332, 173] width 95 height 11
click at [285, 175] on input "Cancelar pedido diretamente" at bounding box center [275, 172] width 19 height 19
checkbox input "true"
click at [388, 150] on div "Relacionado ao fornecedor - Atrasos, limitações de capacidade, etc." at bounding box center [363, 151] width 185 height 25
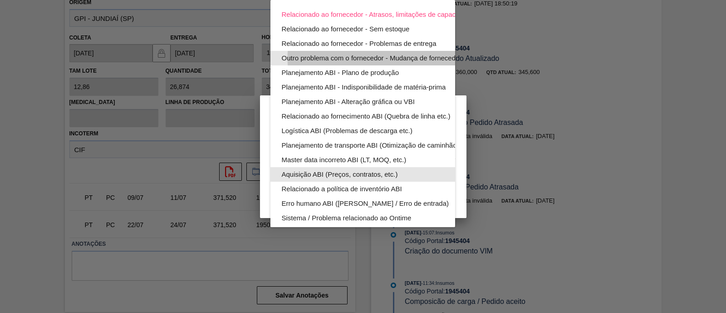
scroll to position [56, 0]
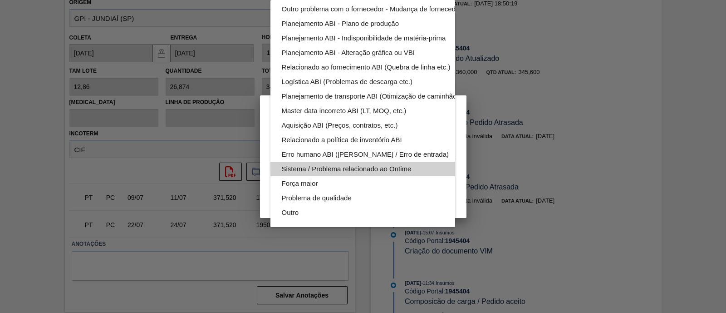
click at [412, 162] on div "Sistema / Problema relacionado ao Ontime" at bounding box center [384, 169] width 206 height 15
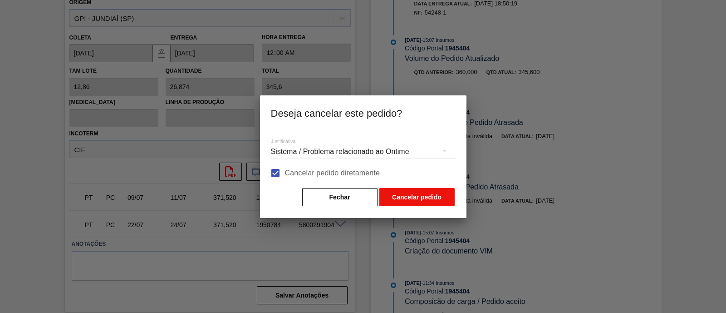
click at [400, 199] on button "Cancelar pedido" at bounding box center [417, 197] width 75 height 18
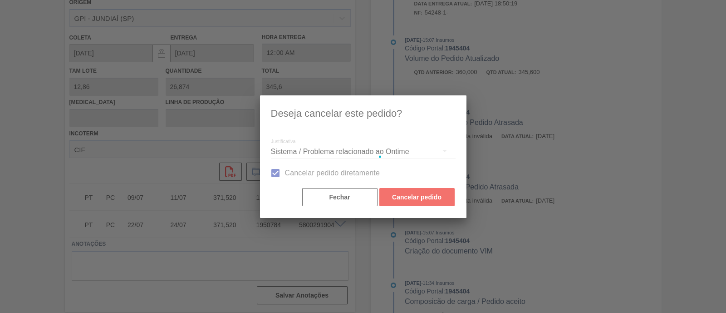
scroll to position [88, 0]
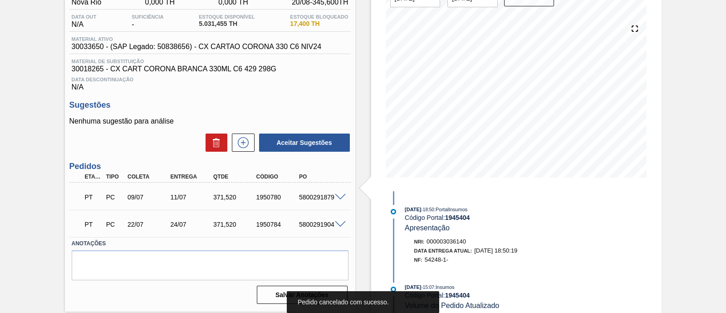
click at [342, 197] on span at bounding box center [340, 197] width 11 height 7
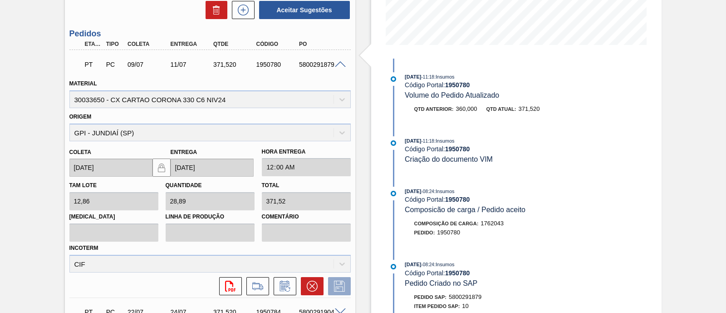
scroll to position [259, 0]
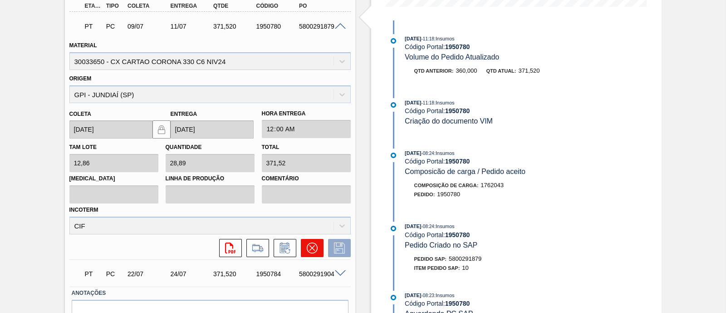
click at [319, 246] on button at bounding box center [312, 248] width 23 height 18
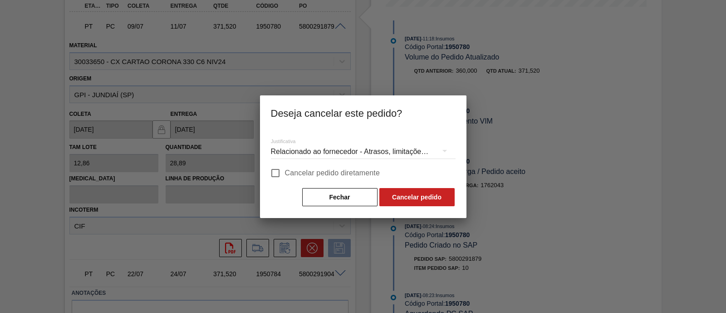
click at [367, 153] on div "Relacionado ao fornecedor - Atrasos, limitações de capacidade, etc." at bounding box center [363, 151] width 185 height 25
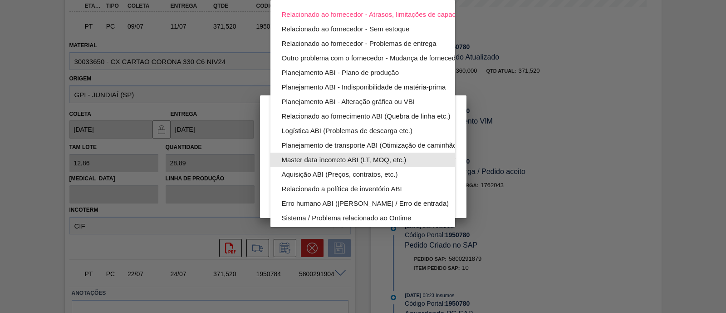
scroll to position [58, 0]
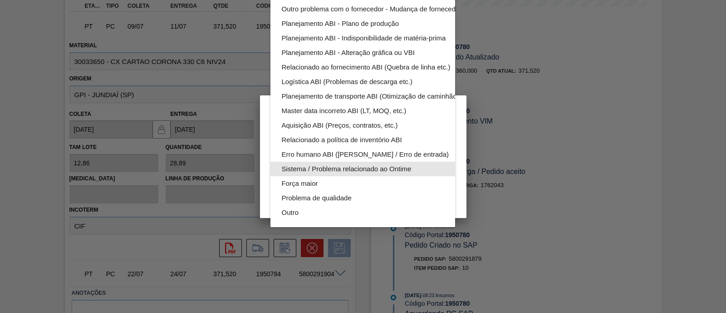
click at [374, 162] on div "Sistema / Problema relacionado ao Ontime" at bounding box center [384, 169] width 206 height 15
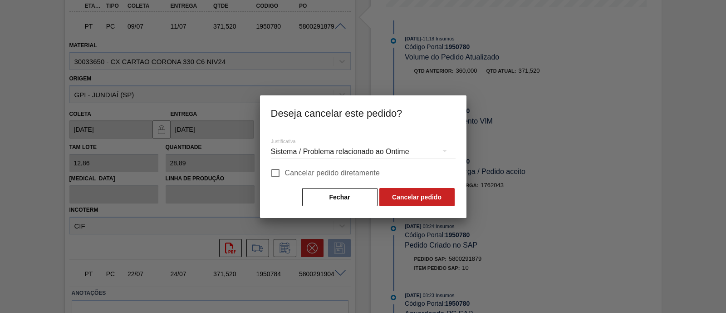
click at [347, 168] on span "Cancelar pedido diretamente" at bounding box center [332, 173] width 95 height 11
click at [285, 168] on input "Cancelar pedido diretamente" at bounding box center [275, 172] width 19 height 19
checkbox input "true"
click at [404, 193] on button "Cancelar pedido" at bounding box center [417, 197] width 75 height 18
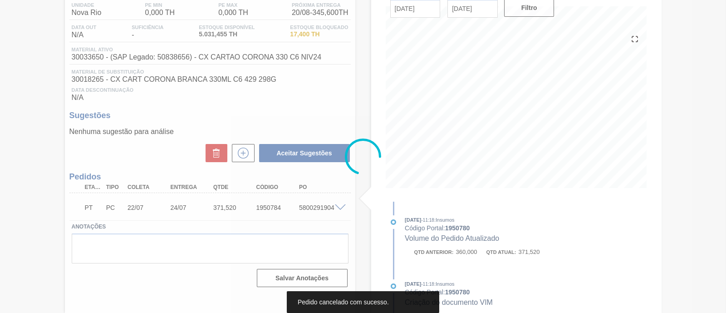
scroll to position [78, 0]
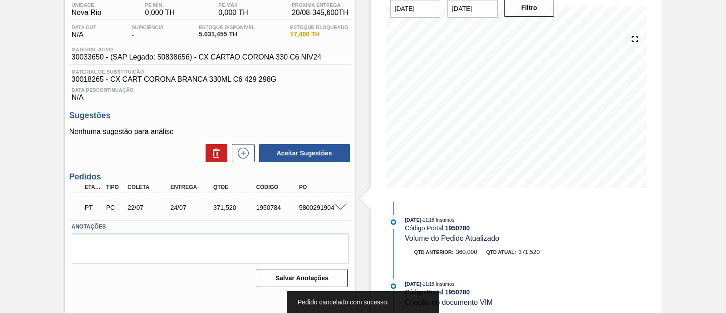
click at [336, 208] on span at bounding box center [340, 207] width 11 height 7
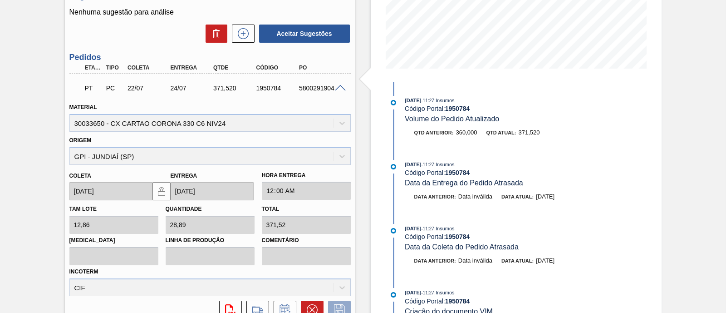
scroll to position [227, 0]
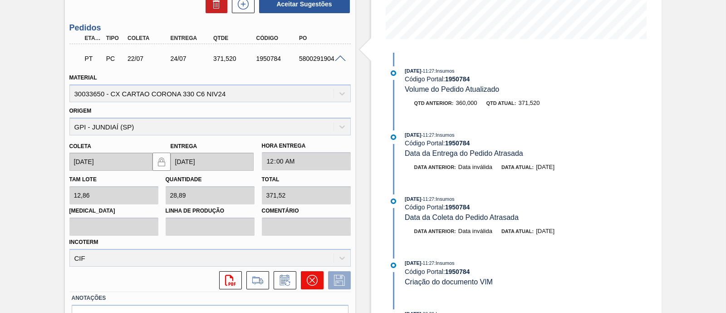
click at [308, 276] on icon at bounding box center [312, 280] width 11 height 11
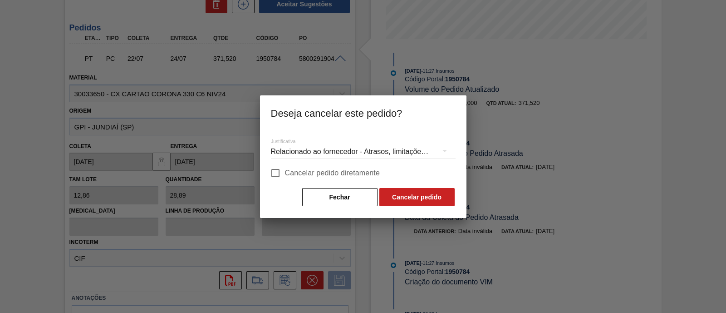
click at [387, 154] on div "Relacionado ao fornecedor - Atrasos, limitações de capacidade, etc." at bounding box center [363, 151] width 185 height 25
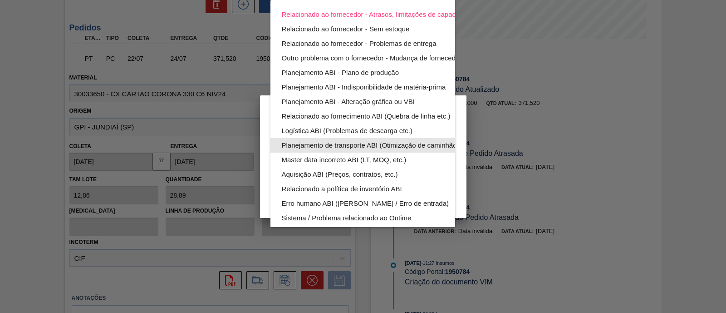
scroll to position [58, 0]
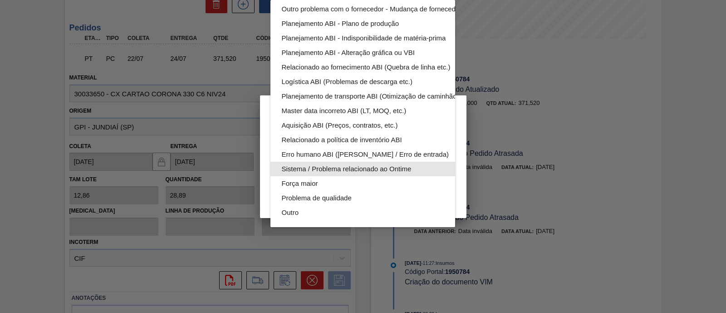
click at [385, 165] on div "Sistema / Problema relacionado ao Ontime" at bounding box center [384, 169] width 206 height 15
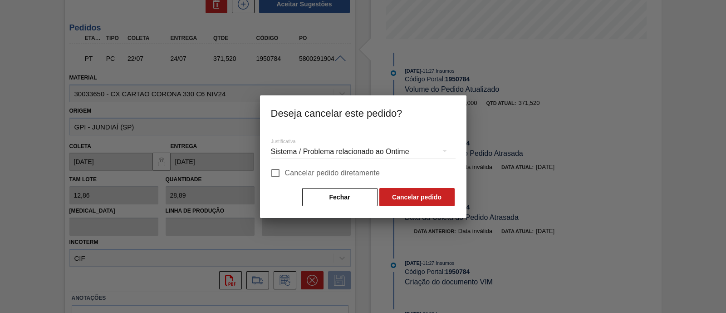
click at [298, 177] on span "Cancelar pedido diretamente" at bounding box center [332, 173] width 95 height 11
click at [285, 177] on input "Cancelar pedido diretamente" at bounding box center [275, 172] width 19 height 19
checkbox input "true"
click at [425, 198] on button "Cancelar pedido" at bounding box center [417, 197] width 75 height 18
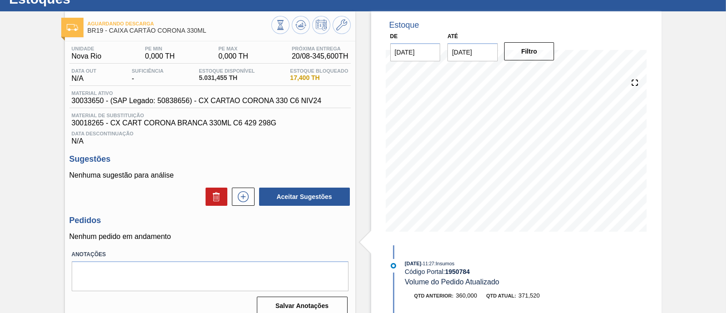
scroll to position [0, 0]
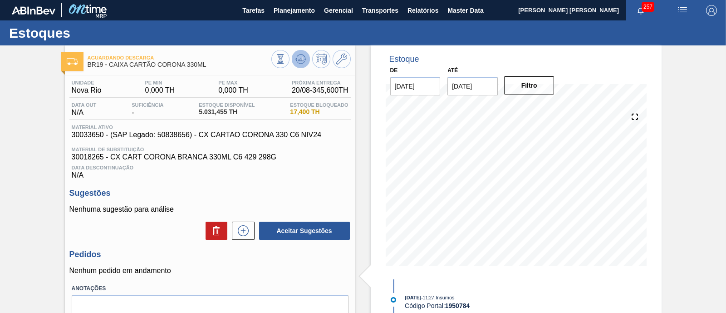
click at [286, 64] on icon at bounding box center [281, 59] width 10 height 10
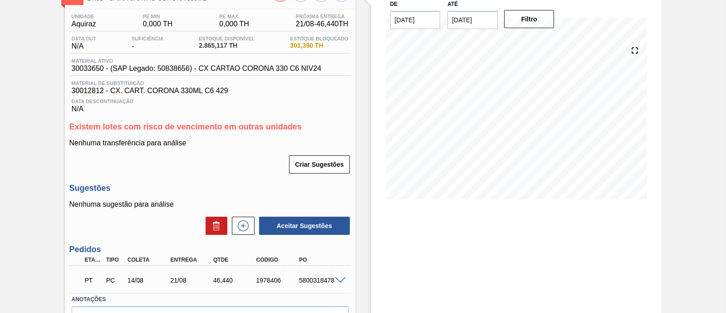
scroll to position [123, 0]
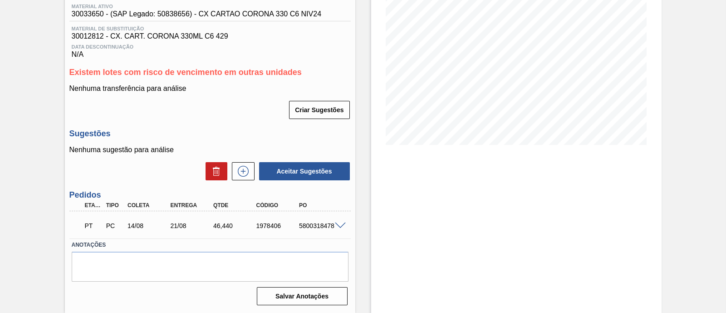
click at [336, 224] on span at bounding box center [340, 225] width 11 height 7
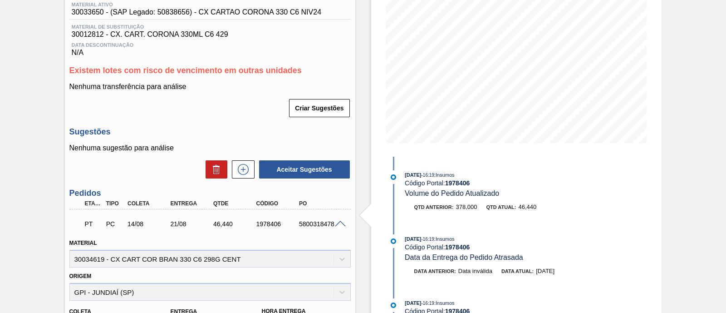
scroll to position [179, 0]
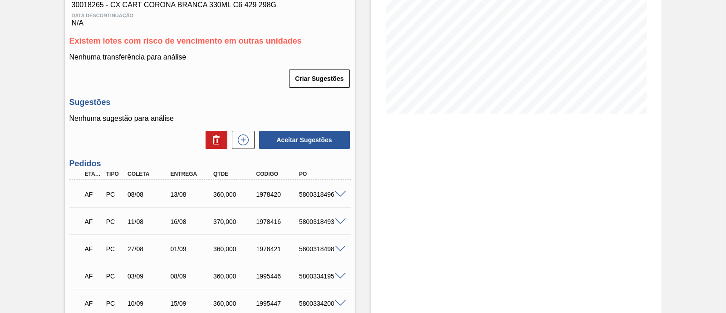
scroll to position [170, 0]
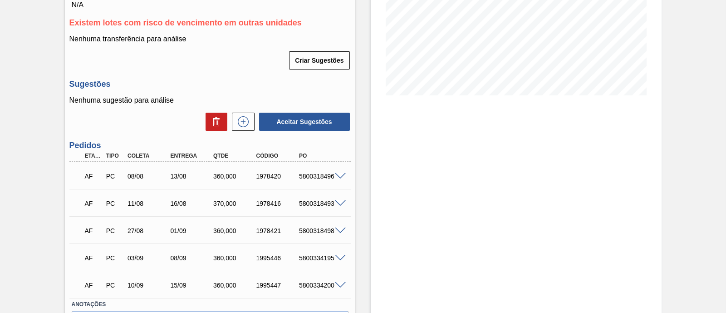
click at [335, 178] on span at bounding box center [340, 176] width 11 height 7
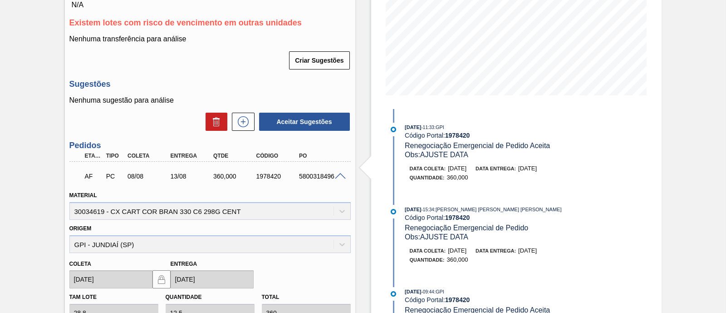
click at [339, 177] on span at bounding box center [340, 176] width 11 height 7
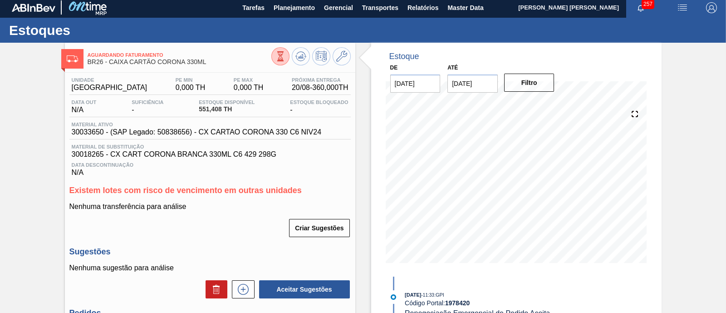
scroll to position [0, 0]
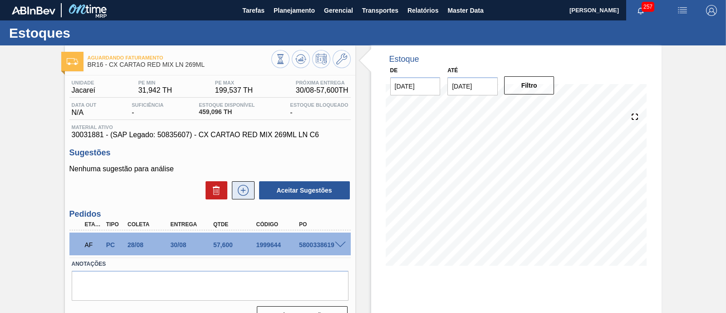
click at [237, 195] on icon at bounding box center [243, 190] width 15 height 11
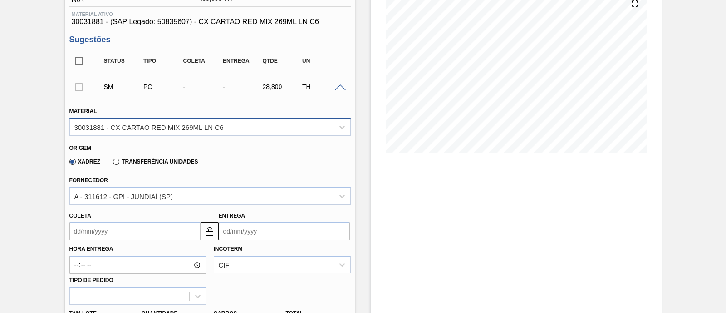
scroll to position [170, 0]
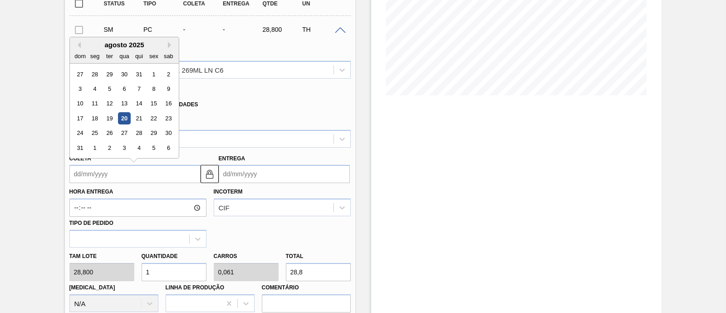
click at [150, 176] on input "Coleta" at bounding box center [134, 174] width 131 height 18
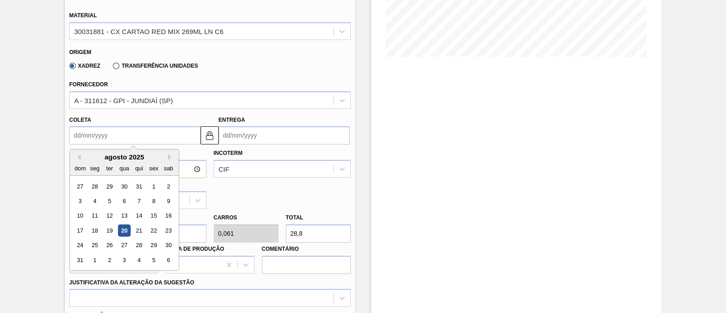
scroll to position [227, 0]
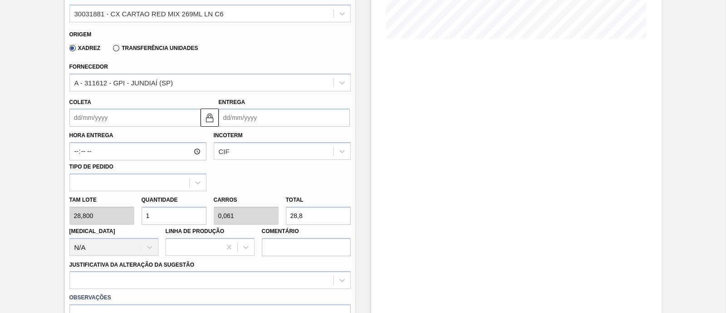
drag, startPoint x: 305, startPoint y: 218, endPoint x: 281, endPoint y: 221, distance: 23.8
click at [282, 221] on div "Total 28,8" at bounding box center [318, 208] width 72 height 31
type input "0,174"
type input "0,011"
type input "5"
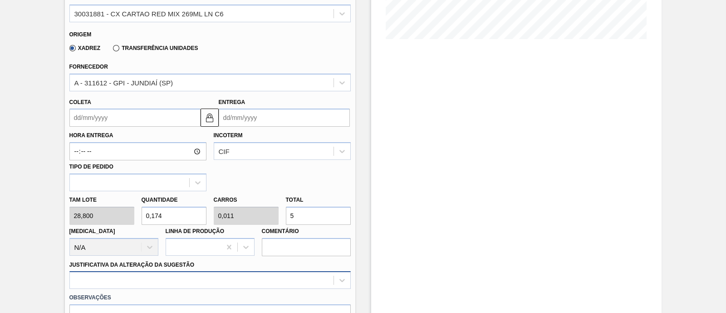
click at [195, 279] on div at bounding box center [209, 280] width 281 height 18
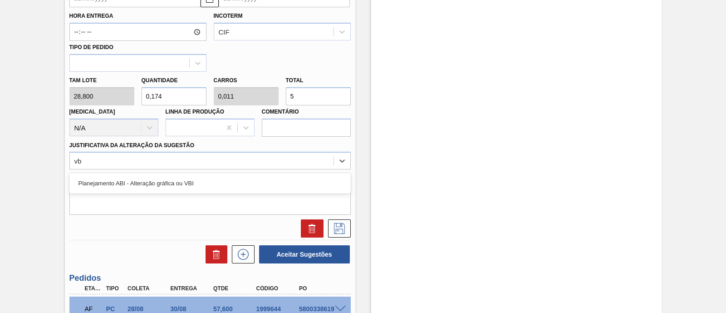
type Sugestão "vbi"
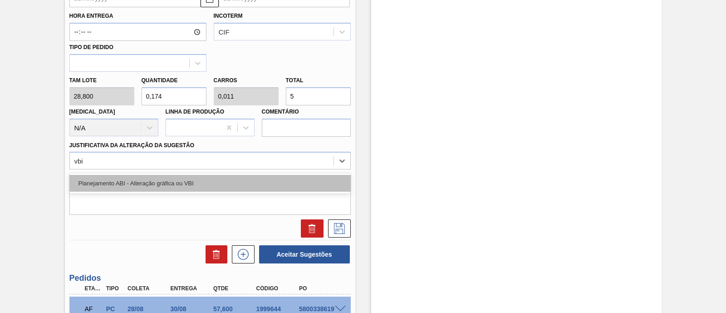
click at [202, 187] on div "Planejamento ABI - Alteração gráfica ou VBI" at bounding box center [209, 183] width 281 height 17
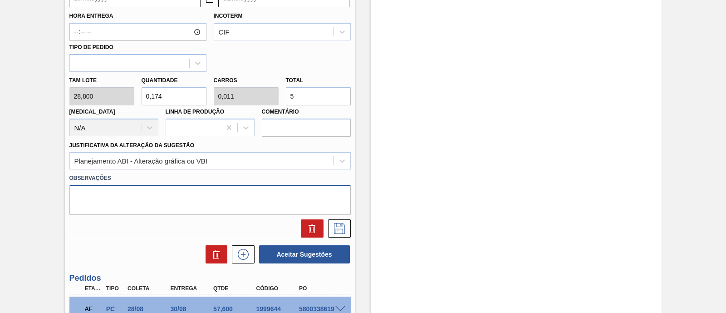
click at [167, 198] on textarea at bounding box center [209, 200] width 281 height 30
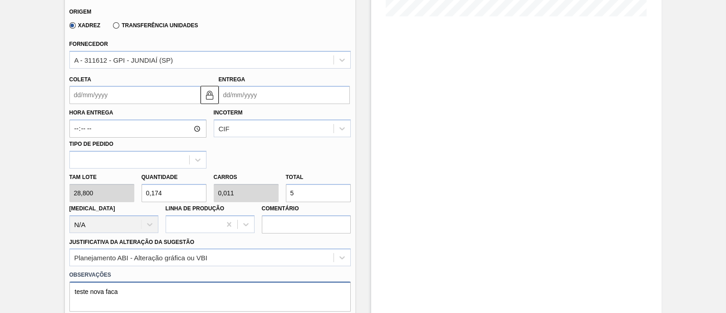
scroll to position [232, 0]
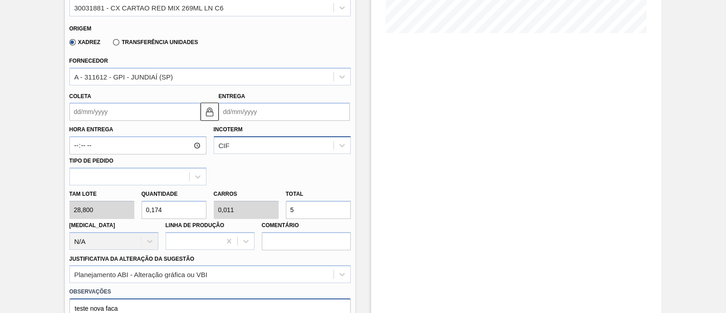
type textarea "teste nova faca"
click at [228, 147] on div "CIF" at bounding box center [224, 146] width 11 height 8
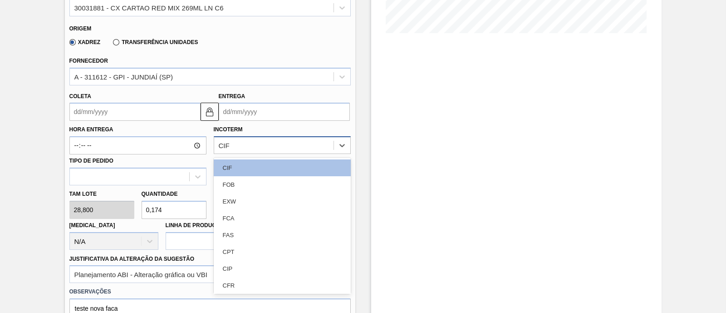
click at [232, 148] on div "CIF" at bounding box center [273, 145] width 119 height 13
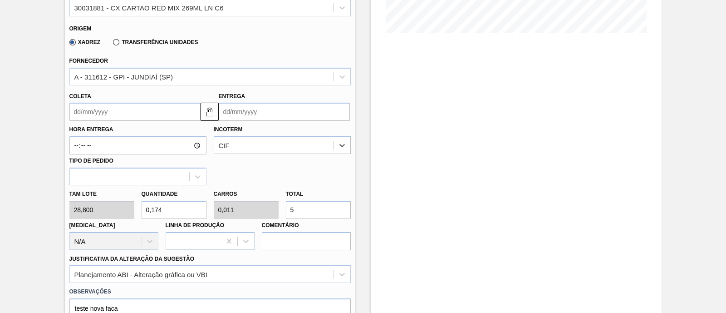
click at [121, 110] on input "Coleta" at bounding box center [134, 112] width 131 height 18
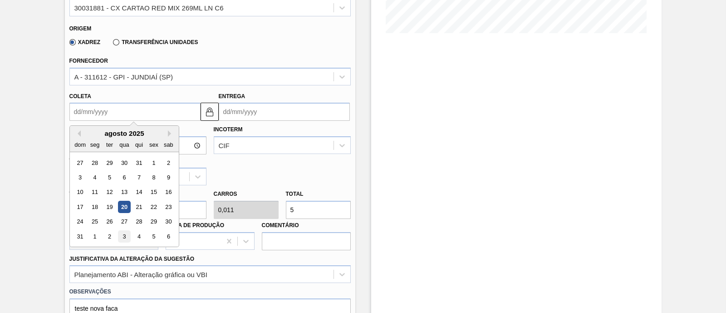
click at [122, 235] on div "3" at bounding box center [124, 236] width 12 height 12
type input "03/09/2025"
type input "[DATE]"
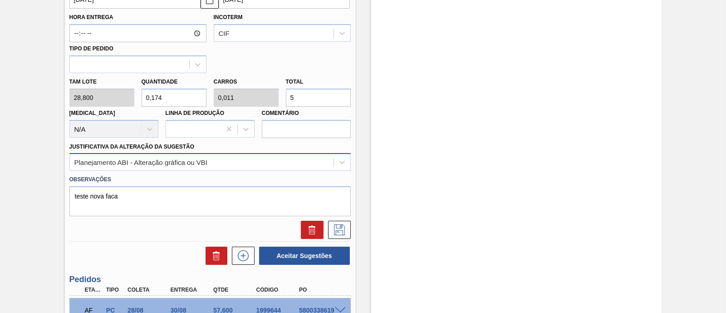
scroll to position [346, 0]
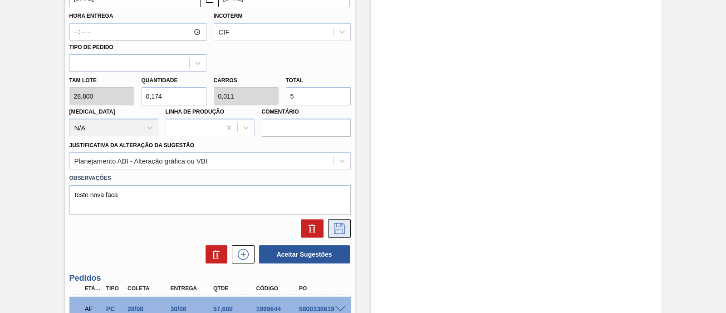
click at [341, 232] on icon at bounding box center [339, 228] width 15 height 11
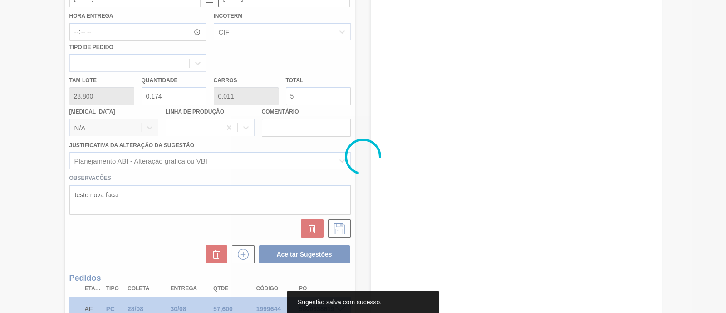
scroll to position [77, 0]
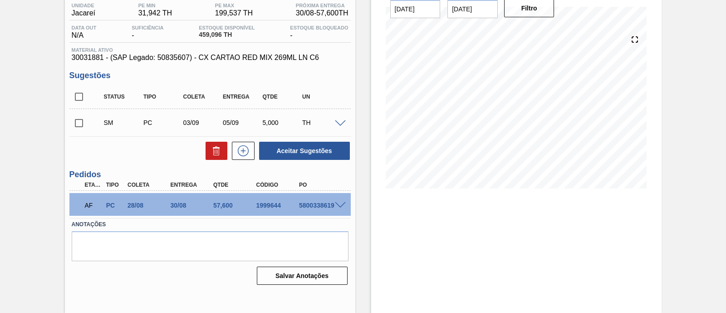
click at [77, 117] on input "checkbox" at bounding box center [78, 123] width 19 height 19
click at [317, 149] on button "Aceitar Sugestões" at bounding box center [304, 151] width 91 height 18
checkbox input "false"
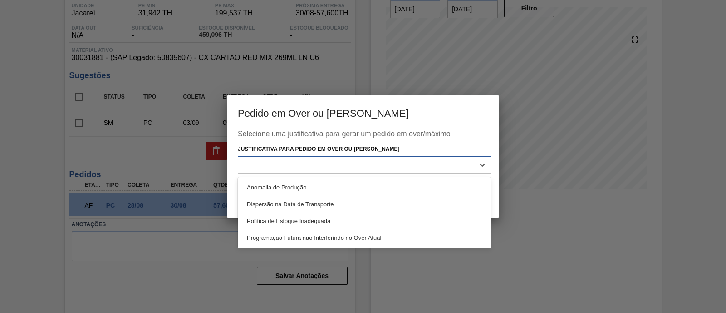
click at [313, 165] on div at bounding box center [356, 164] width 236 height 13
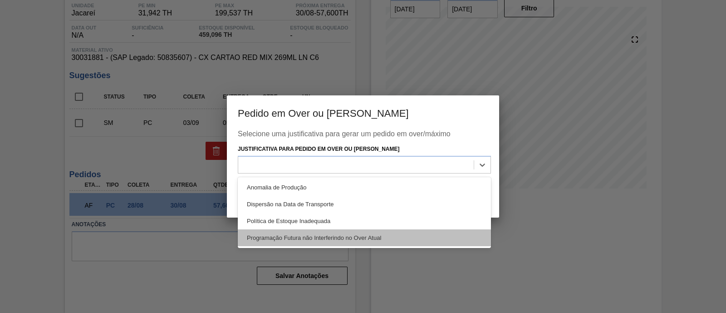
click at [331, 237] on div "Programação Futura não Interferindo no Over Atual" at bounding box center [364, 237] width 253 height 17
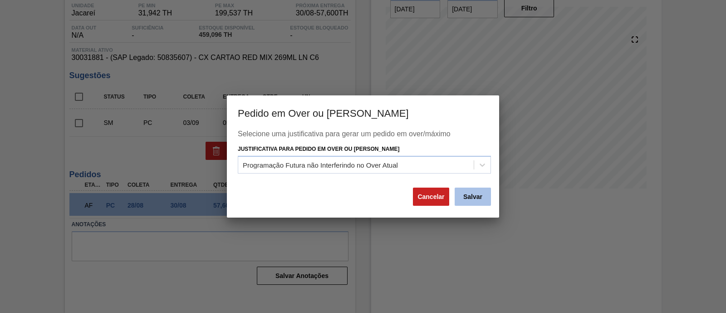
click at [480, 198] on button "Salvar" at bounding box center [473, 197] width 36 height 18
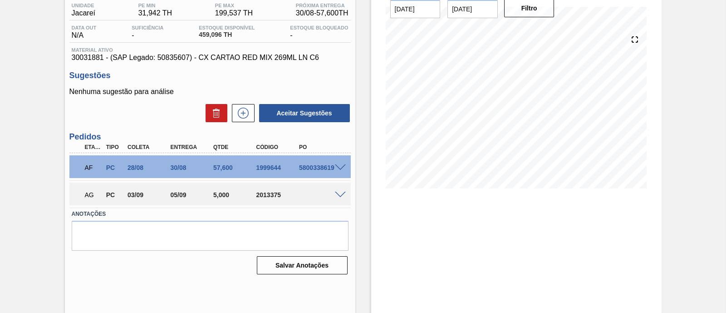
click at [338, 196] on span at bounding box center [340, 195] width 11 height 7
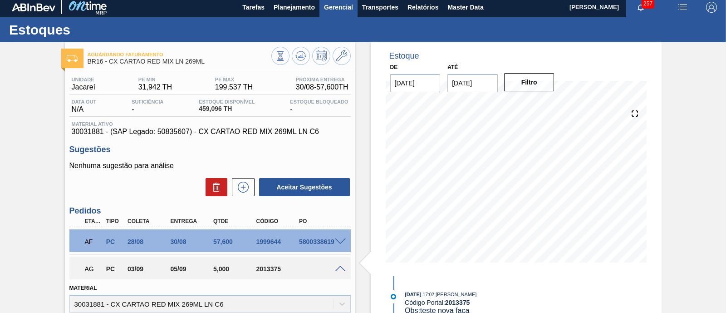
scroll to position [0, 0]
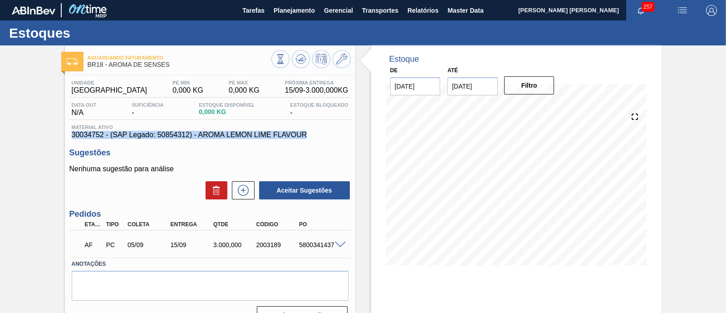
drag, startPoint x: 73, startPoint y: 136, endPoint x: 308, endPoint y: 134, distance: 235.2
click at [308, 134] on span "30034752 - (SAP Legado: 50854312) - AROMA LEMON LIME FLAVOUR" at bounding box center [210, 135] width 277 height 8
copy span "30034752 - (SAP Legado: 50854312) - AROMA LEMON LIME FLAVOUR"
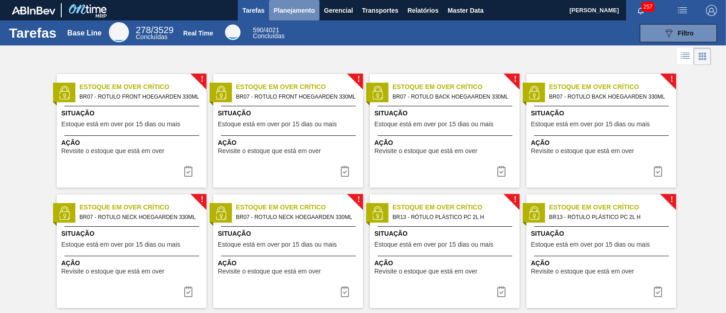
click at [289, 6] on span "Planejamento" at bounding box center [294, 10] width 41 height 11
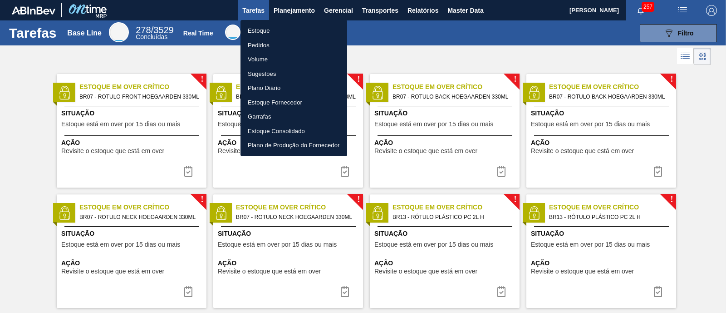
click at [277, 29] on li "Estoque" at bounding box center [294, 31] width 107 height 15
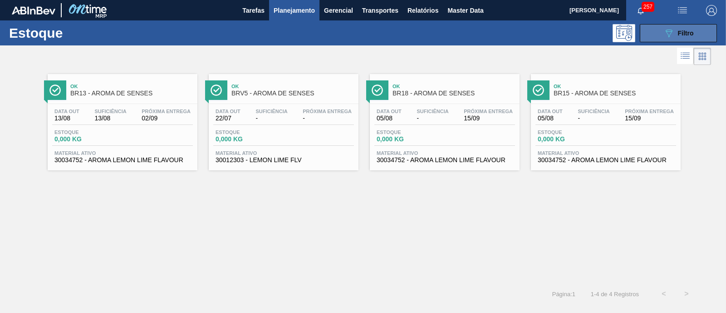
click at [655, 37] on button "089F7B8B-B2A5-4AFE-B5C0-19BA573D28AC Filtro" at bounding box center [678, 33] width 77 height 18
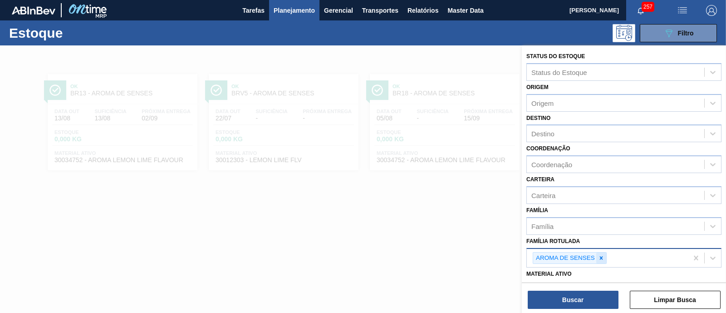
click at [601, 255] on icon at bounding box center [601, 258] width 6 height 6
click at [601, 253] on div "Família Rotulada" at bounding box center [616, 256] width 178 height 13
type Rotulada "red mi"
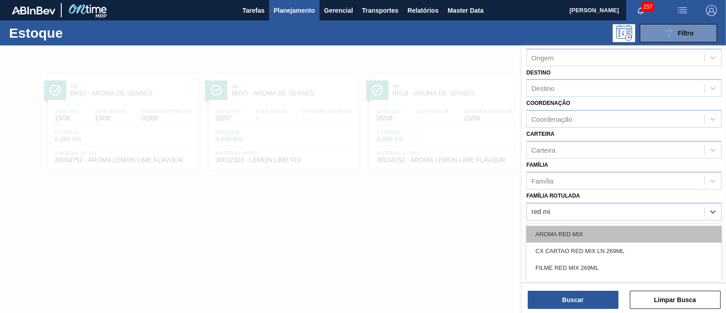
scroll to position [56, 0]
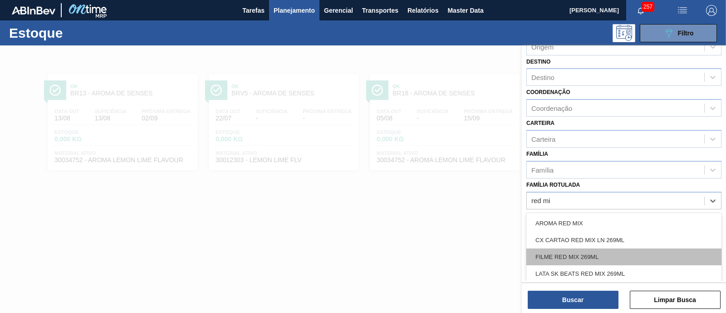
click at [608, 249] on div "FILME RED MIX 269ML" at bounding box center [624, 256] width 195 height 17
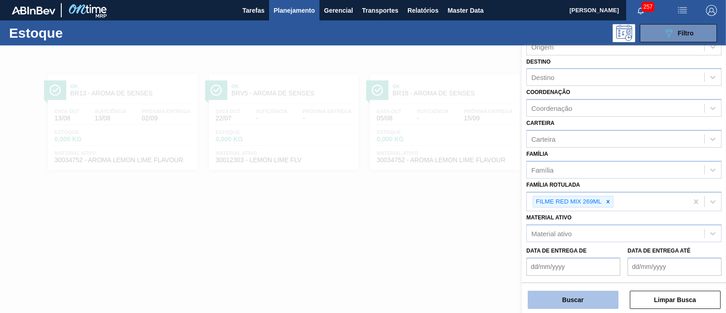
click at [595, 295] on button "Buscar" at bounding box center [573, 300] width 91 height 18
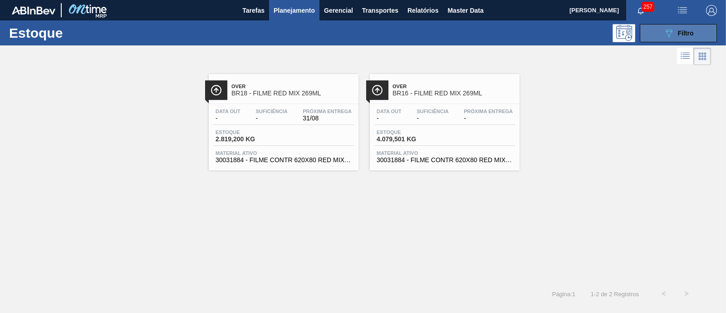
click at [642, 33] on button "089F7B8B-B2A5-4AFE-B5C0-19BA573D28AC Filtro" at bounding box center [678, 33] width 77 height 18
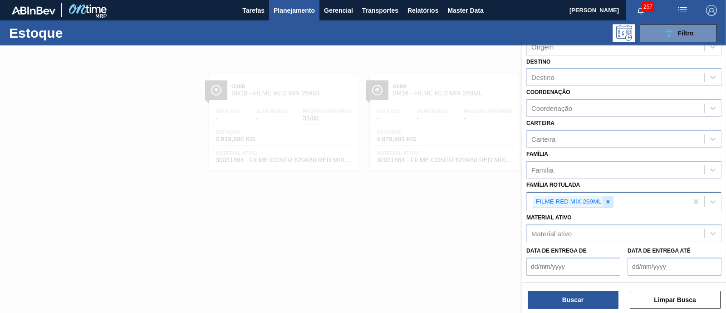
click at [608, 200] on icon at bounding box center [608, 201] width 3 height 3
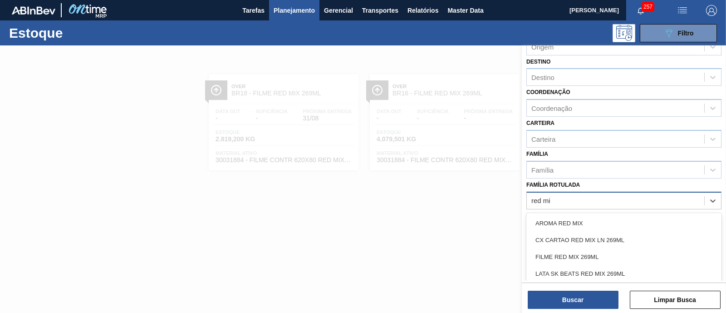
type Rotulada "red mix"
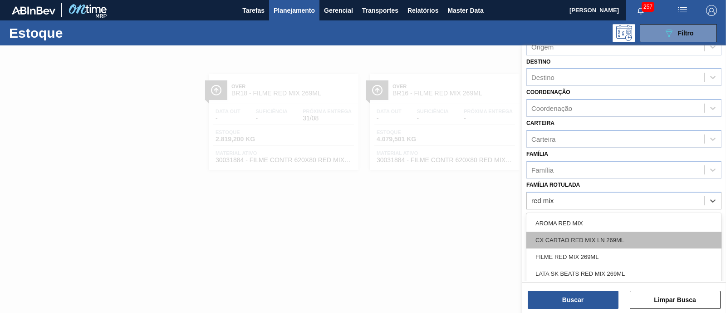
click at [638, 237] on div "CX CARTAO RED MIX LN 269ML" at bounding box center [624, 240] width 195 height 17
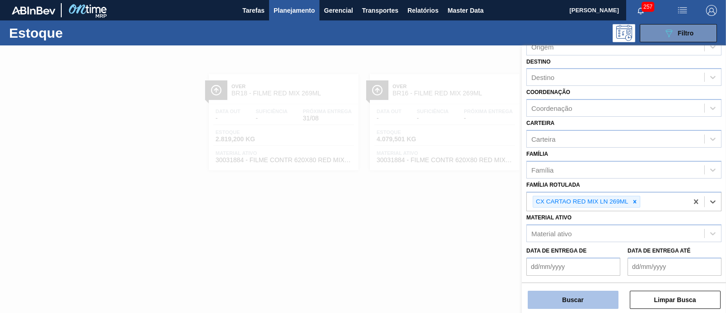
click at [605, 291] on button "Buscar" at bounding box center [573, 300] width 91 height 18
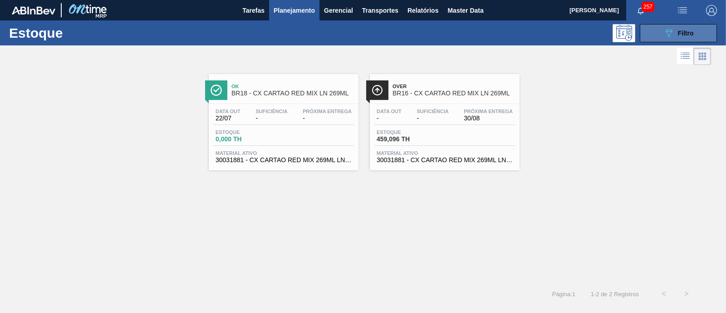
click at [699, 27] on button "089F7B8B-B2A5-4AFE-B5C0-19BA573D28AC Filtro" at bounding box center [678, 33] width 77 height 18
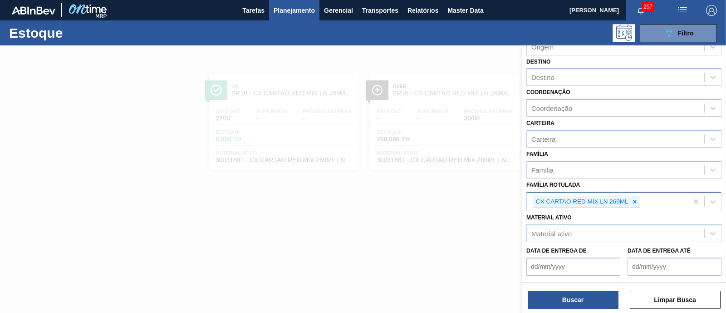
click at [639, 198] on div at bounding box center [635, 201] width 10 height 11
click at [639, 198] on div "CX CARTAO RED MIX LN 269ML" at bounding box center [607, 201] width 161 height 19
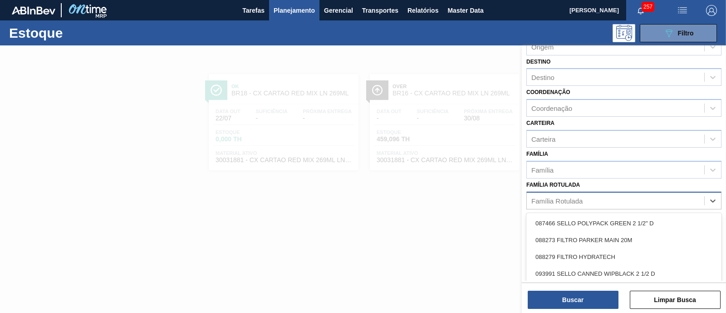
paste Rotulada "CAIXA CARTÃO CORONA 330ML"
type Rotulada "CAIXA CARTÃO CORONA 330ML"
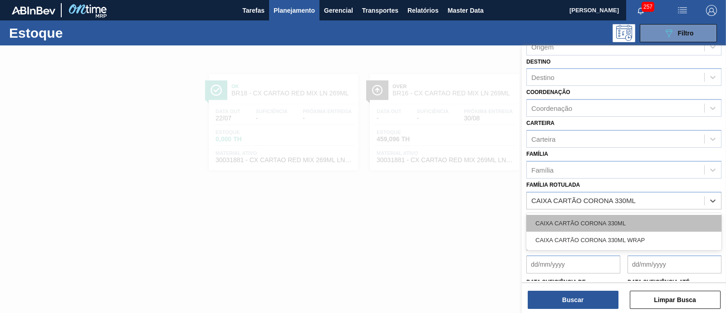
click at [631, 217] on div "CAIXA CARTÃO CORONA 330ML" at bounding box center [624, 223] width 195 height 17
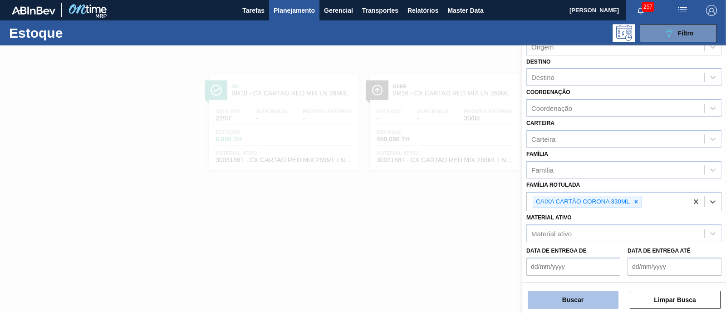
click at [582, 300] on button "Buscar" at bounding box center [573, 300] width 91 height 18
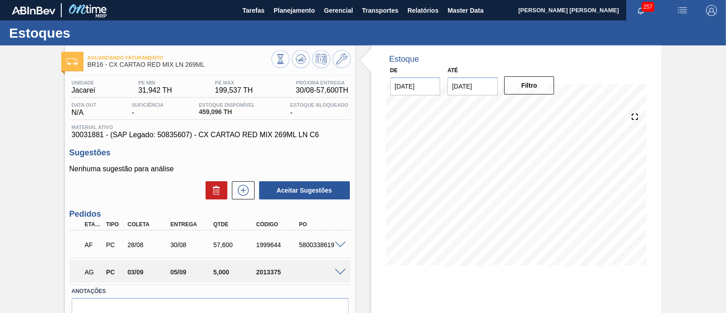
click at [338, 275] on span at bounding box center [340, 272] width 11 height 7
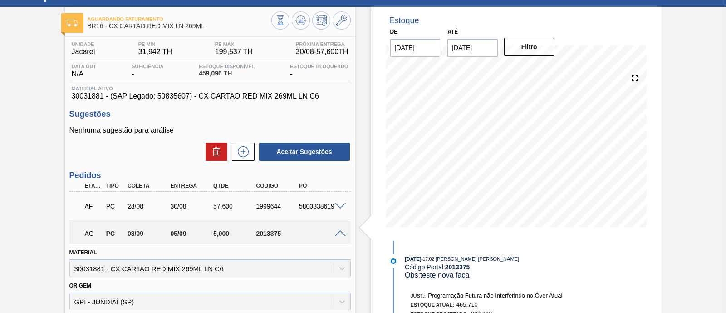
scroll to position [56, 0]
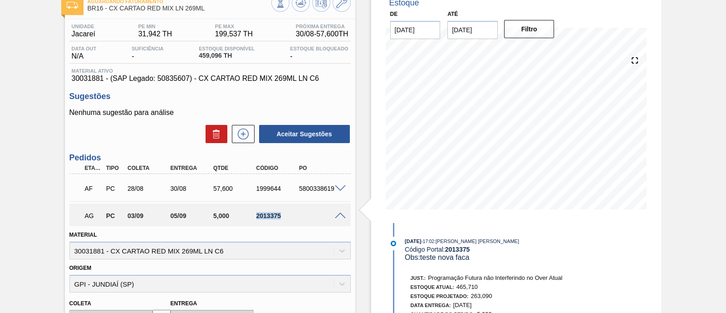
drag, startPoint x: 257, startPoint y: 217, endPoint x: 293, endPoint y: 216, distance: 36.3
click at [293, 216] on div "2013375" at bounding box center [277, 215] width 47 height 7
copy div "2013375"
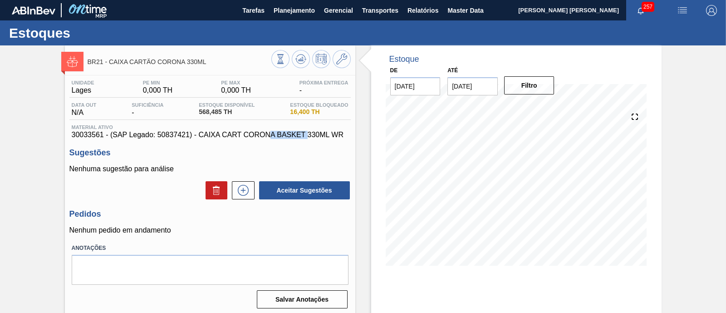
drag, startPoint x: 272, startPoint y: 139, endPoint x: 307, endPoint y: 138, distance: 35.0
click at [307, 138] on span "30033561 - (SAP Legado: 50837421) - CAIXA CART CORONA BASKET 330ML WR" at bounding box center [210, 135] width 277 height 8
drag, startPoint x: 307, startPoint y: 138, endPoint x: 285, endPoint y: 139, distance: 22.3
click at [285, 139] on span "30033561 - (SAP Legado: 50837421) - CAIXA CART CORONA BASKET 330ML WR" at bounding box center [210, 135] width 277 height 8
